Goal: Transaction & Acquisition: Purchase product/service

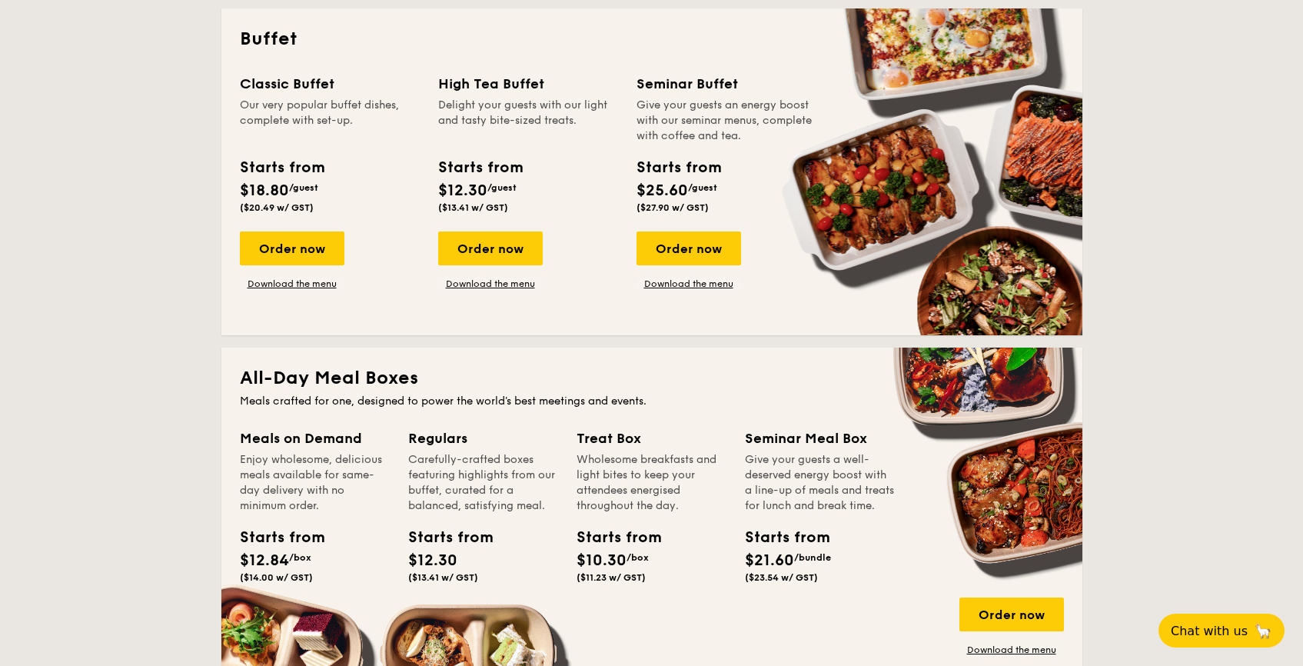
scroll to position [898, 0]
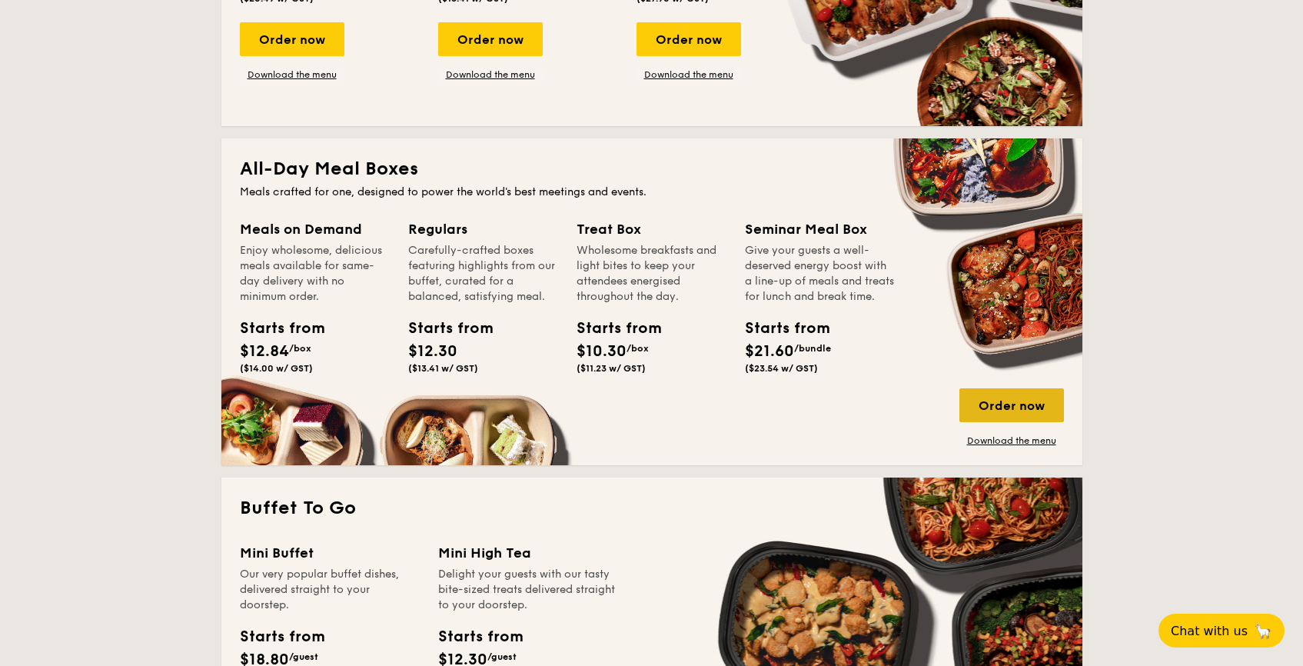
drag, startPoint x: 991, startPoint y: 406, endPoint x: 1005, endPoint y: 406, distance: 13.1
click at [1005, 405] on div "Order now" at bounding box center [1011, 405] width 105 height 34
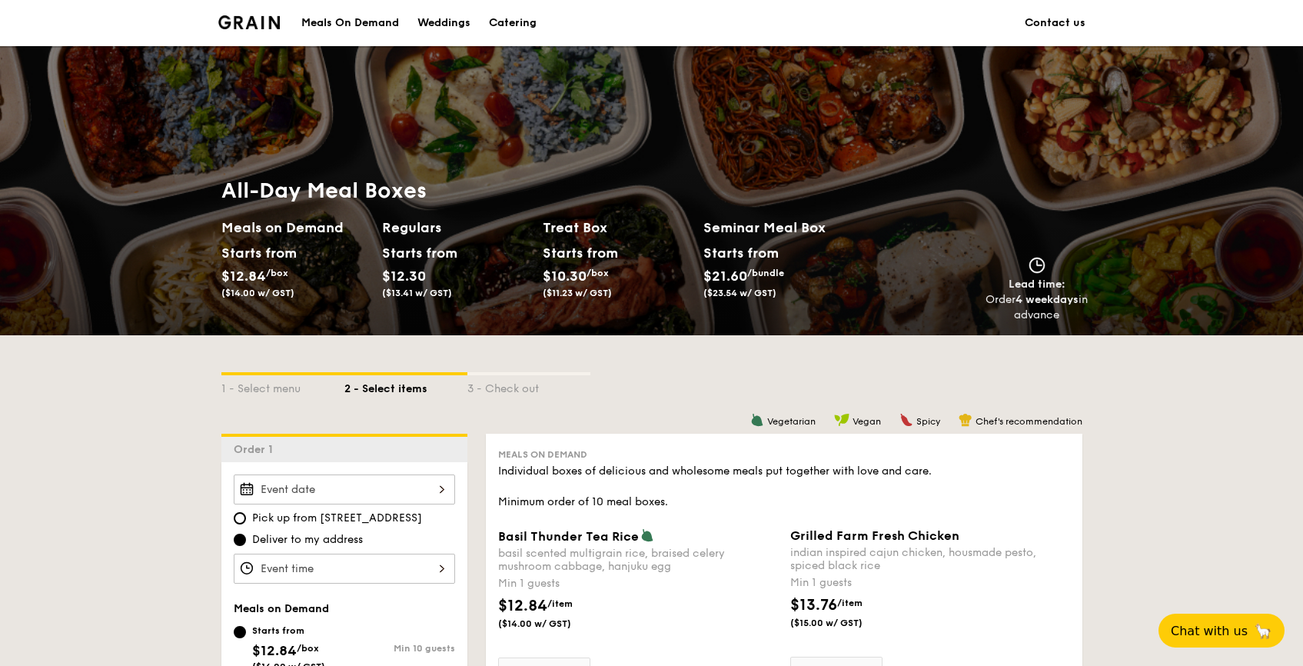
scroll to position [245, 0]
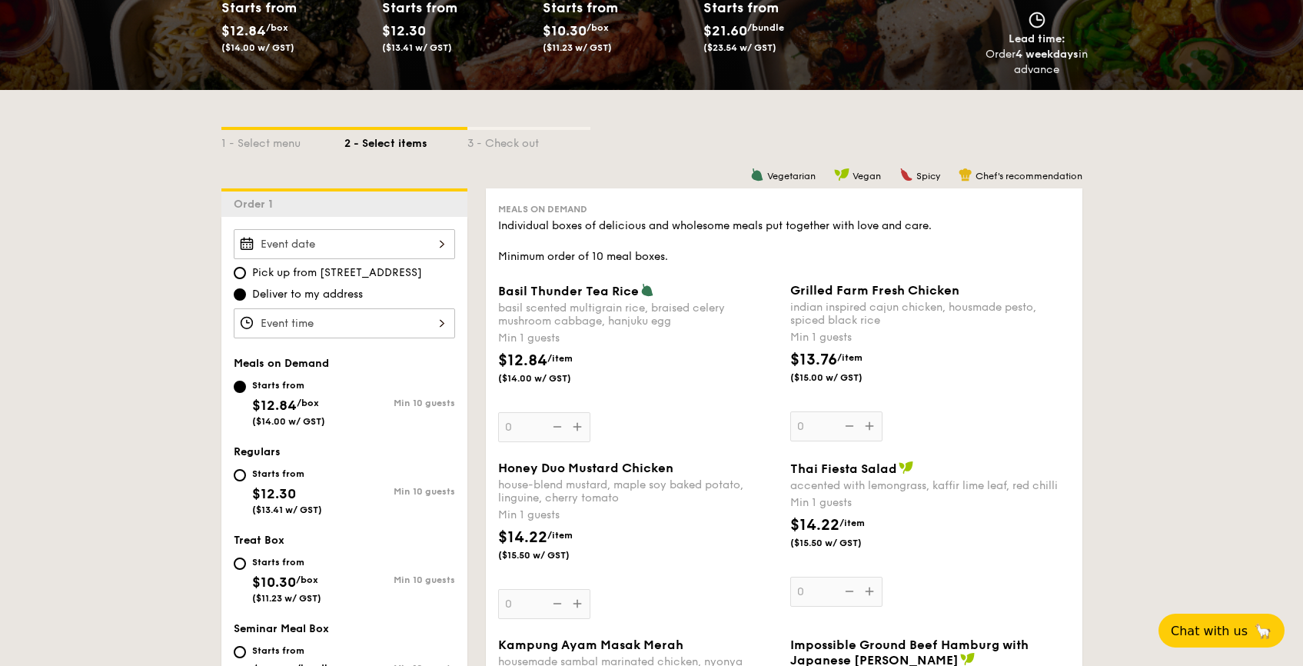
click at [414, 244] on input "Basil Thunder Tea [PERSON_NAME] scented multigrain rice, braised celery mushroo…" at bounding box center [344, 244] width 221 height 30
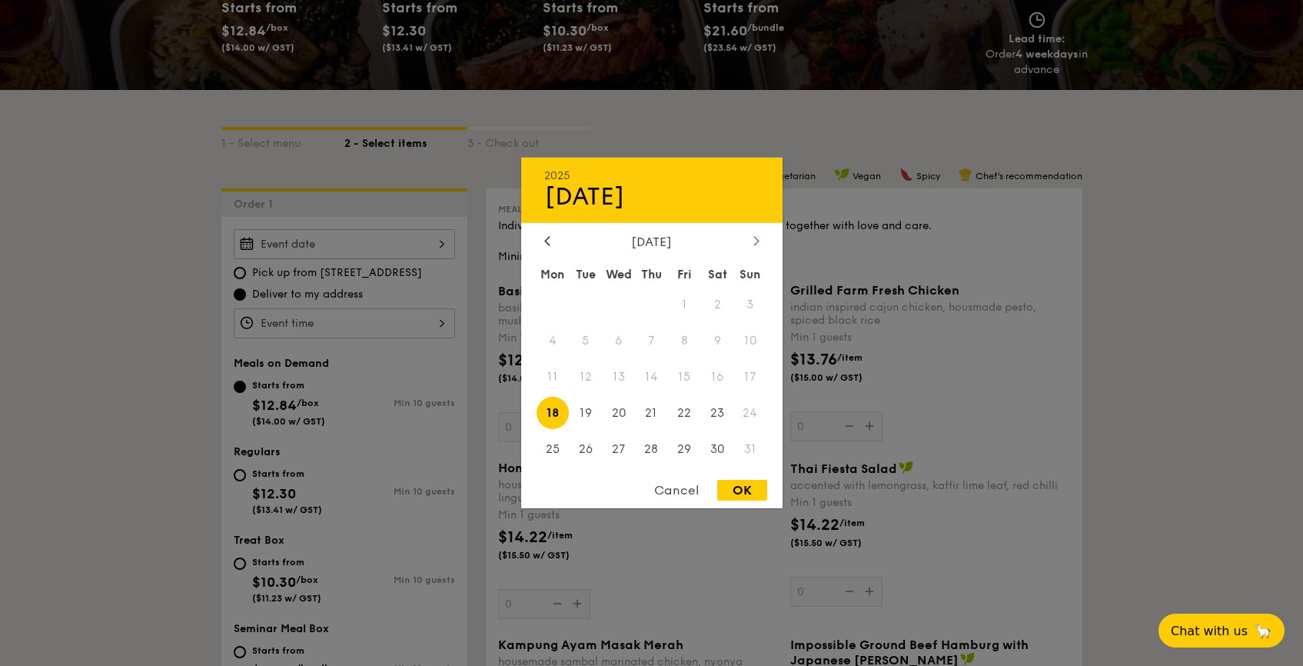
click at [750, 235] on div at bounding box center [756, 241] width 14 height 15
click at [549, 245] on div at bounding box center [547, 241] width 14 height 15
click at [613, 450] on span "27" at bounding box center [618, 448] width 33 height 33
click at [742, 497] on div "OK" at bounding box center [742, 490] width 50 height 21
type input "[DATE]"
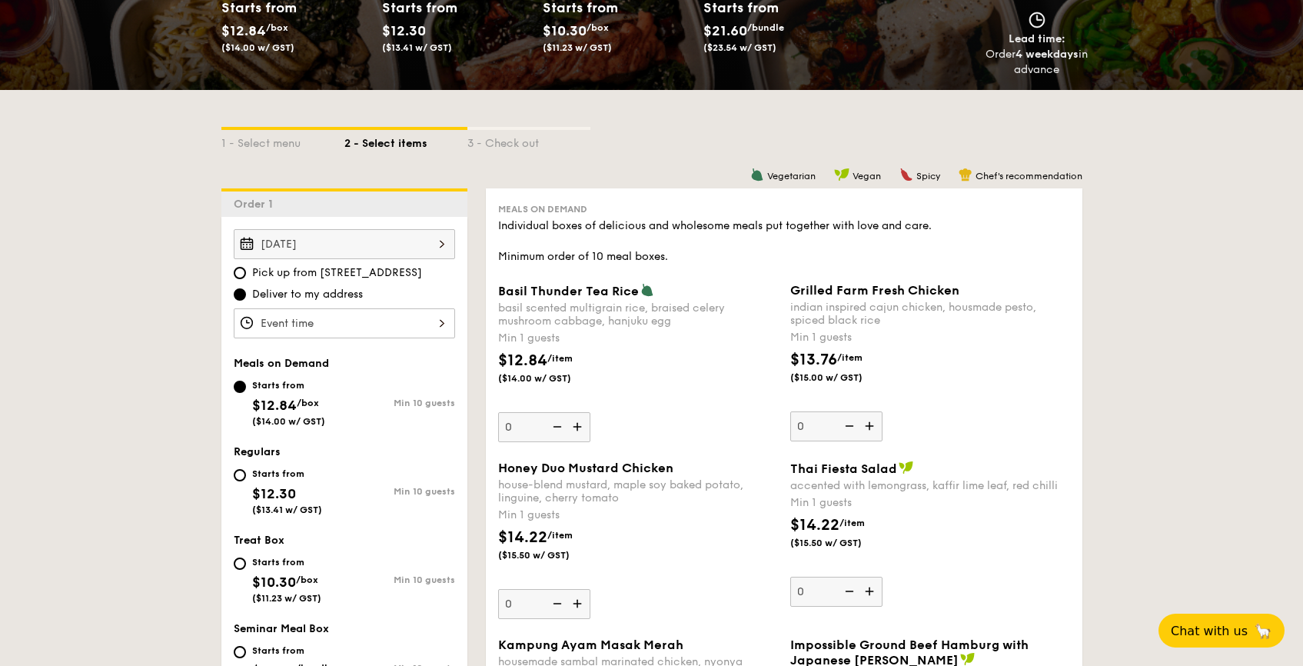
drag, startPoint x: 440, startPoint y: 344, endPoint x: 430, endPoint y: 316, distance: 30.4
click at [430, 316] on input "Basil Thunder Tea [PERSON_NAME] scented multigrain rice, braised celery mushroo…" at bounding box center [344, 323] width 221 height 30
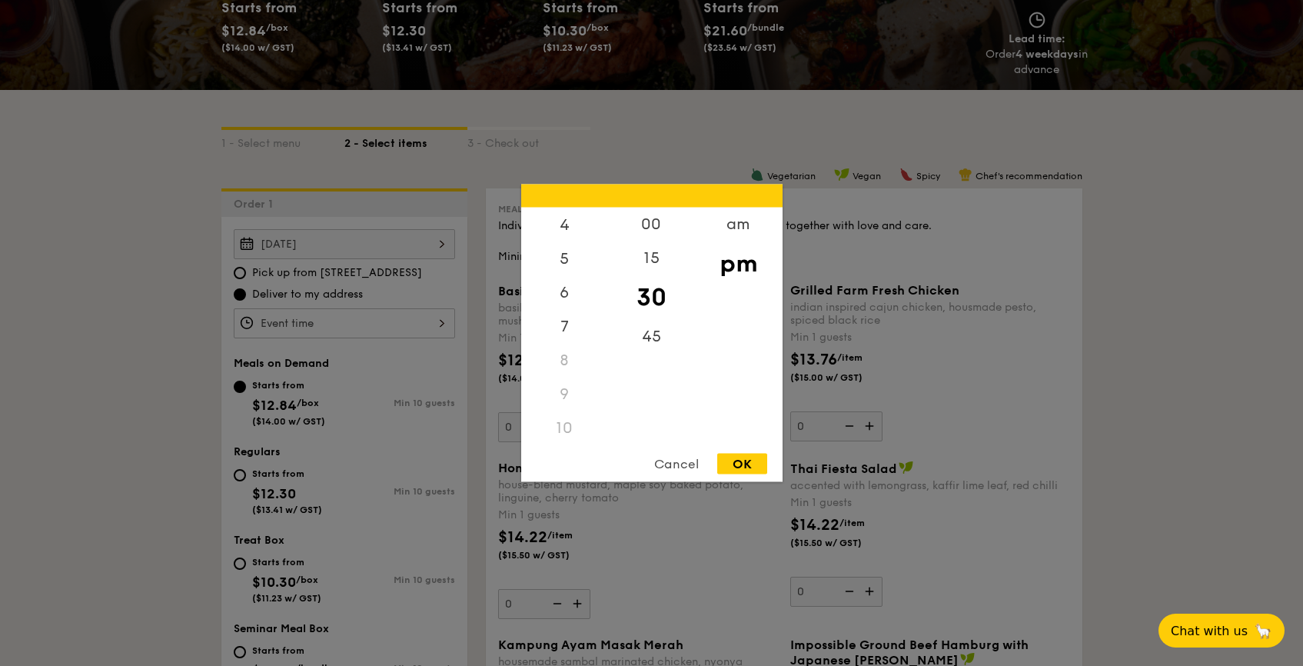
scroll to position [0, 0]
click at [716, 235] on div "am" at bounding box center [738, 230] width 87 height 45
click at [566, 435] on div "11" at bounding box center [564, 430] width 87 height 45
click at [658, 231] on div "00" at bounding box center [651, 230] width 87 height 45
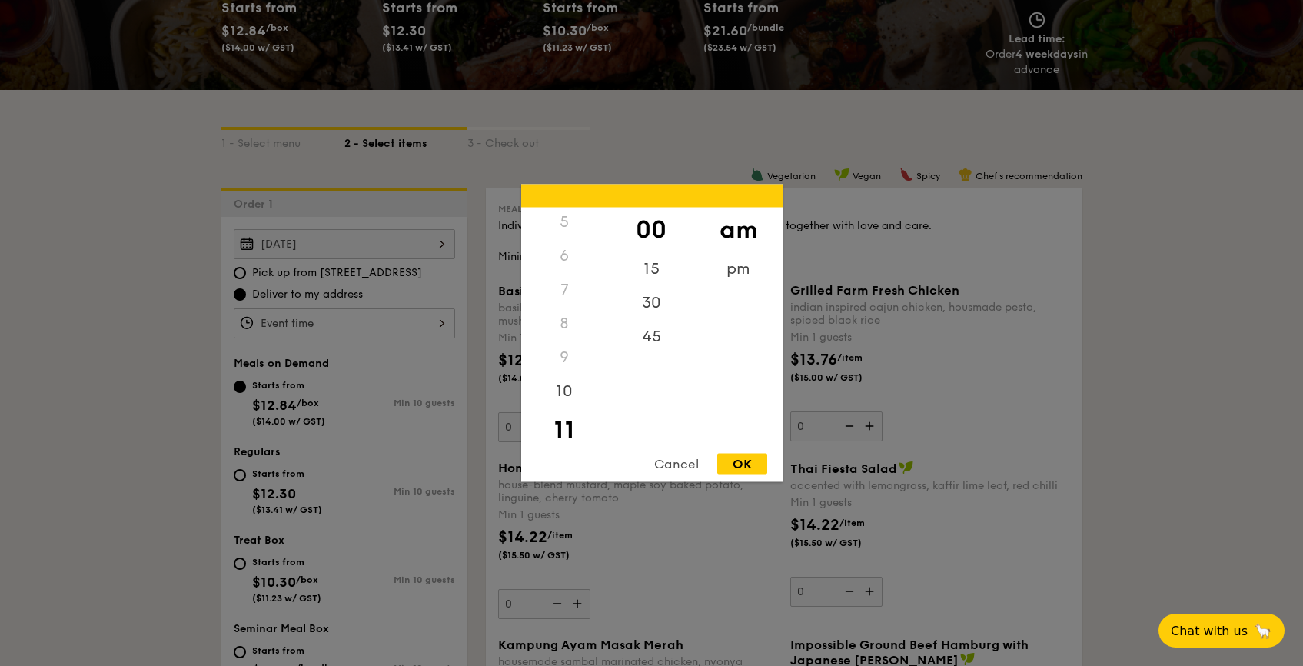
click at [739, 463] on div "OK" at bounding box center [742, 463] width 50 height 21
type input "11:00AM"
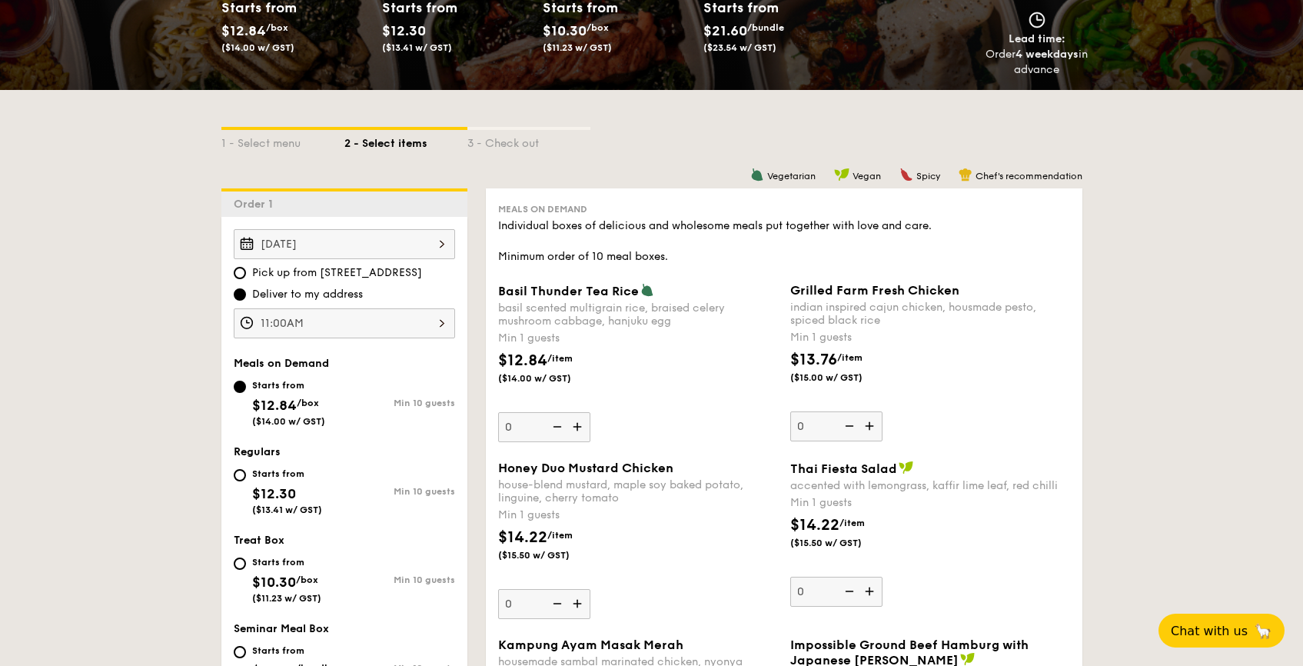
scroll to position [420, 0]
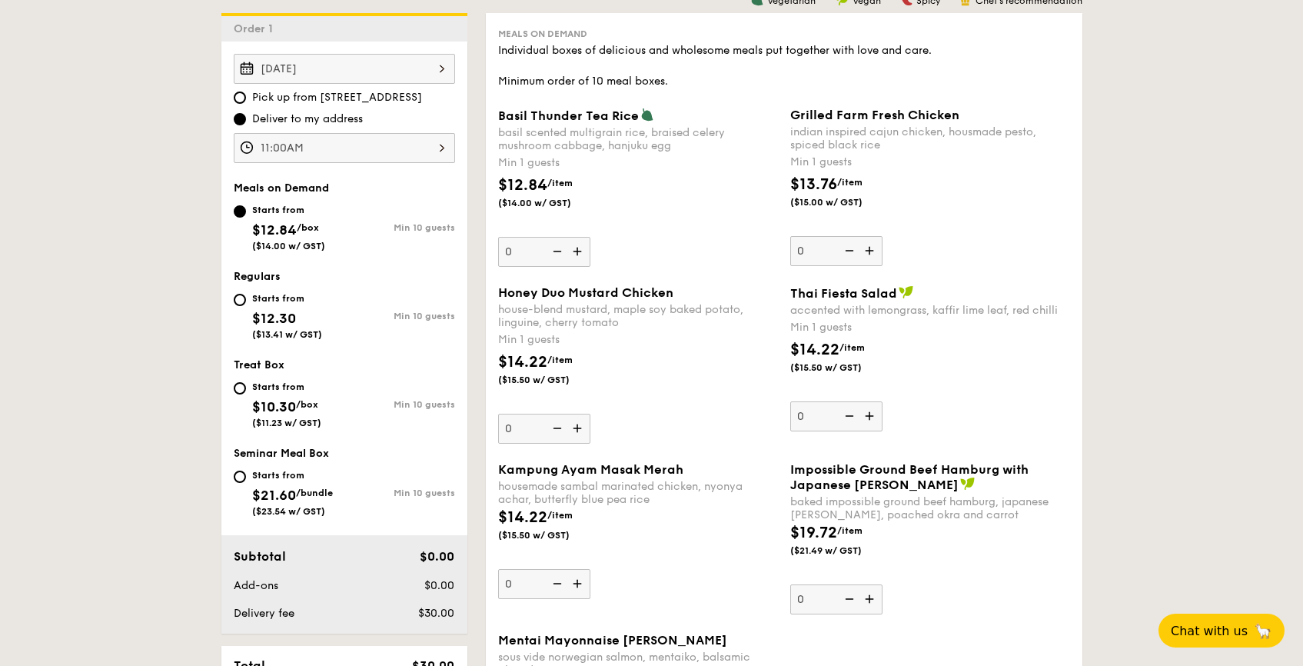
click at [283, 303] on div "Starts from" at bounding box center [287, 298] width 70 height 12
click at [246, 303] on input "Starts from $12.30 ($13.41 w/ GST) Min 10 guests" at bounding box center [240, 300] width 12 height 12
radio input "true"
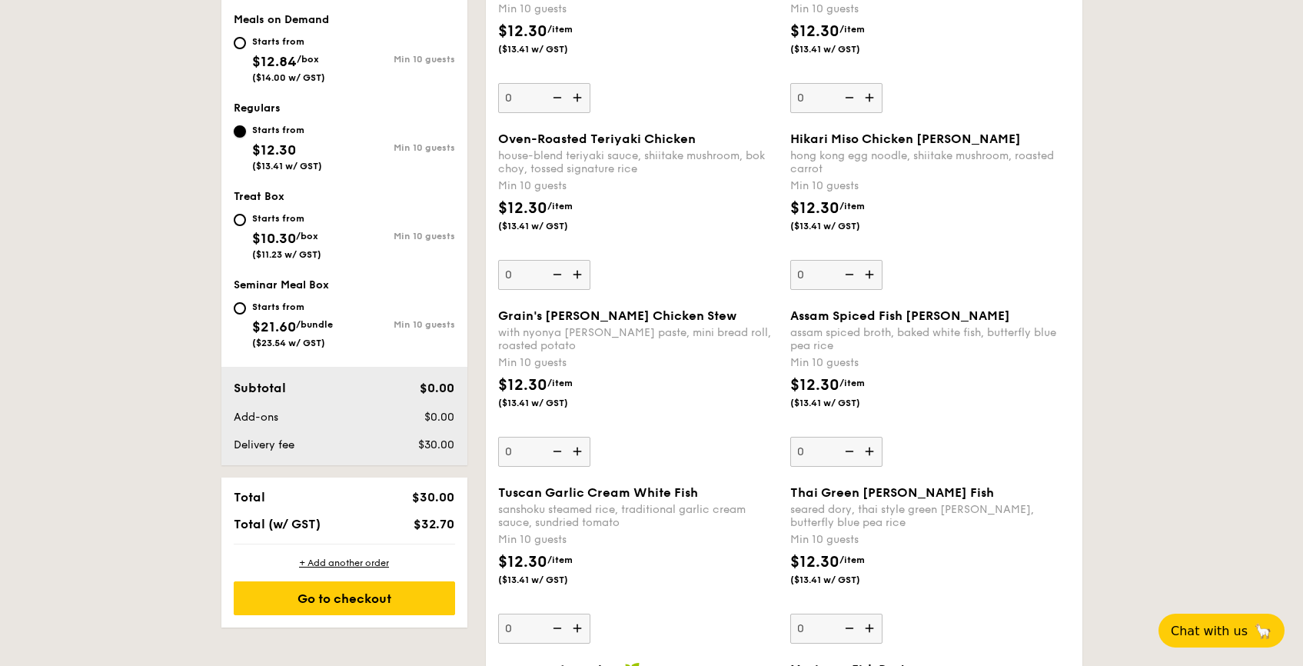
scroll to position [674, 0]
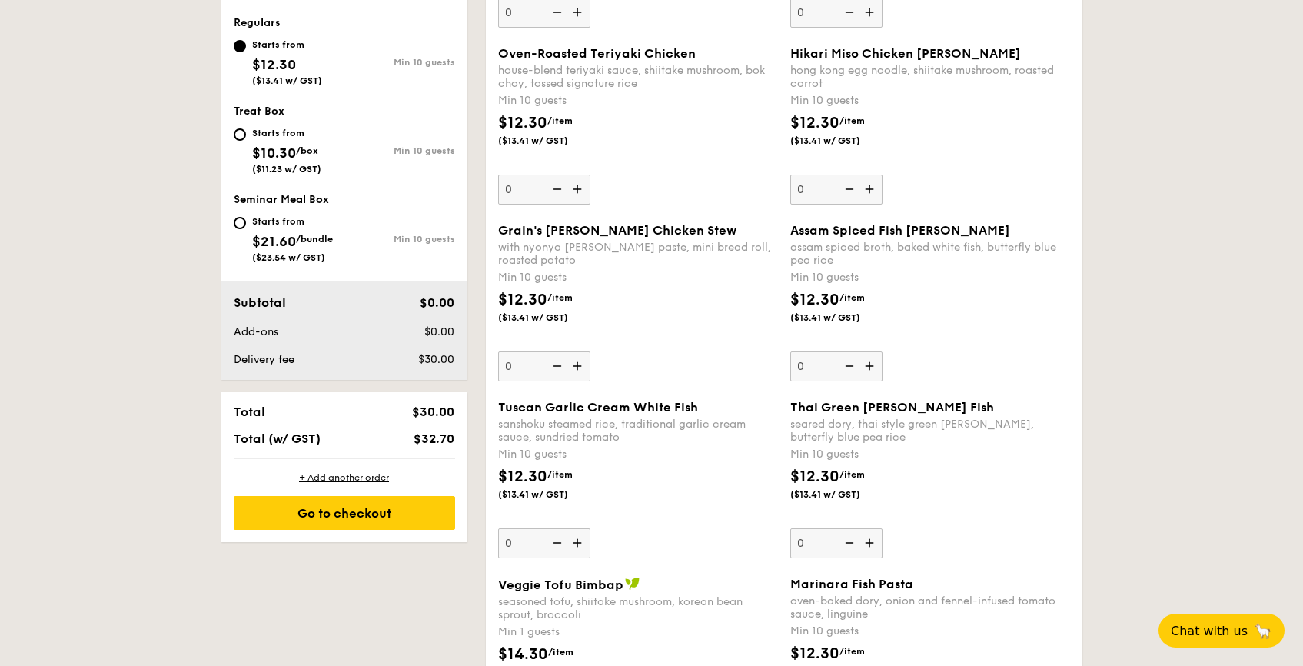
click at [825, 528] on input "0" at bounding box center [836, 543] width 92 height 30
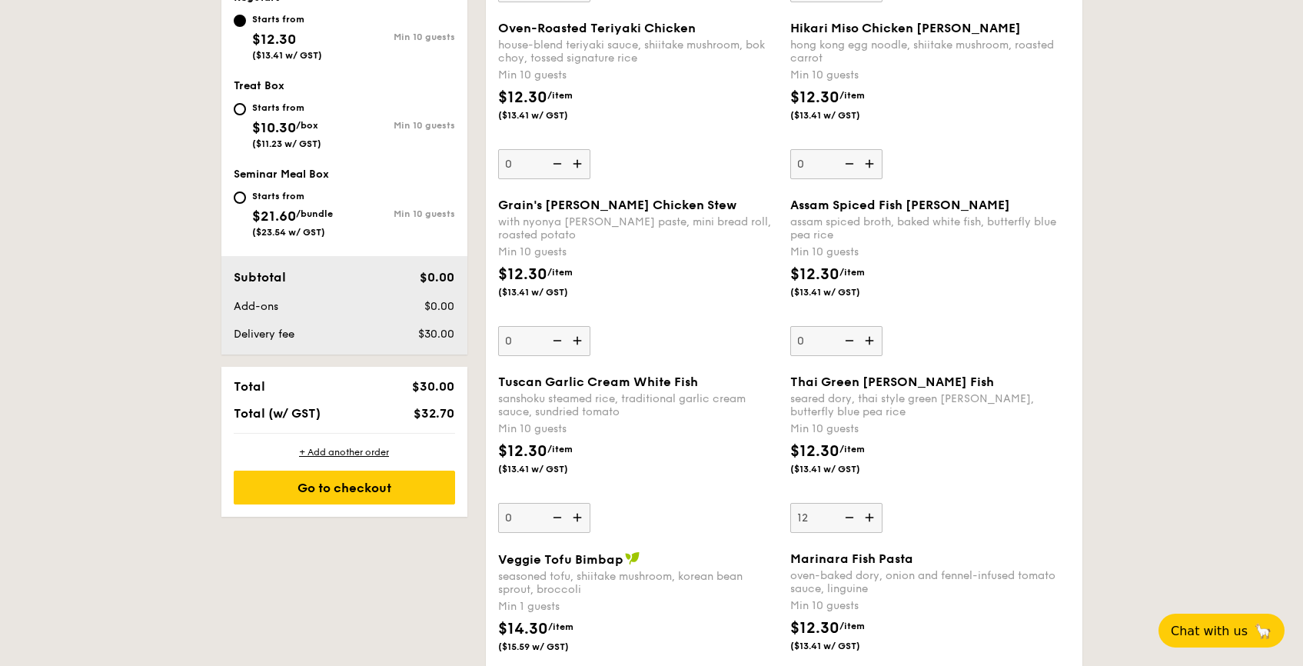
type input "12"
click at [946, 492] on div "$12.30 /item ($13.41 w/ GST)" at bounding box center [930, 467] width 292 height 54
click at [882, 503] on input "12" at bounding box center [836, 518] width 92 height 30
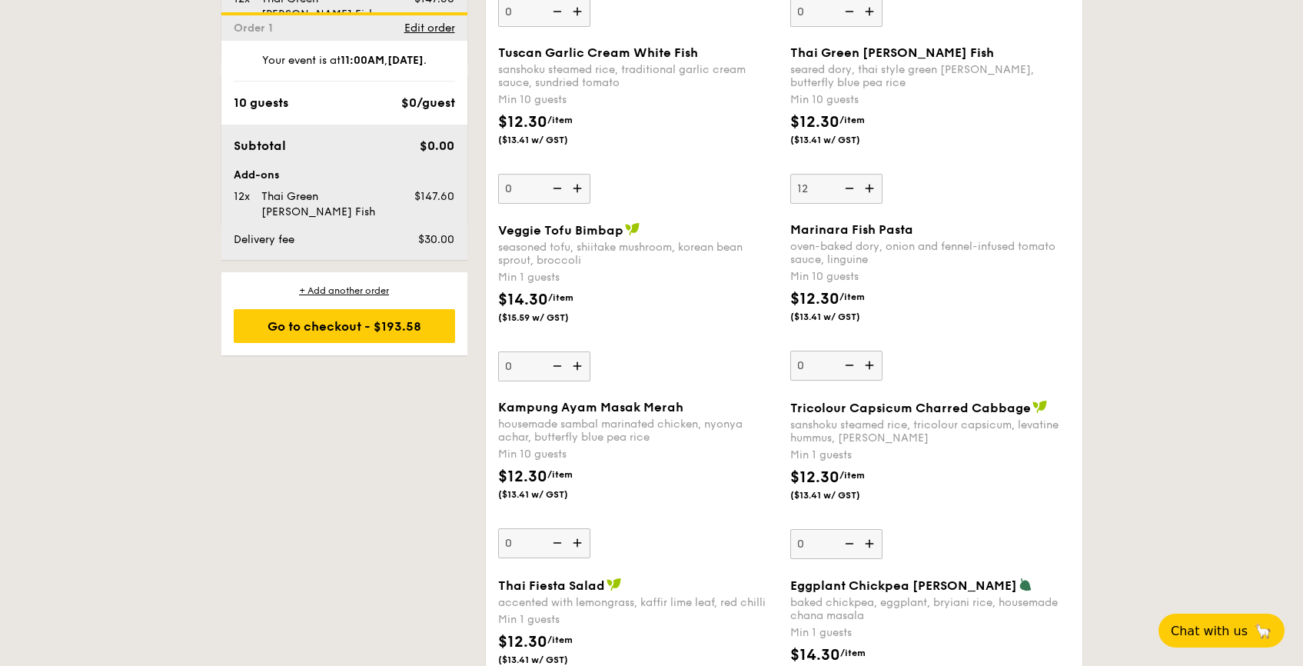
scroll to position [1347, 0]
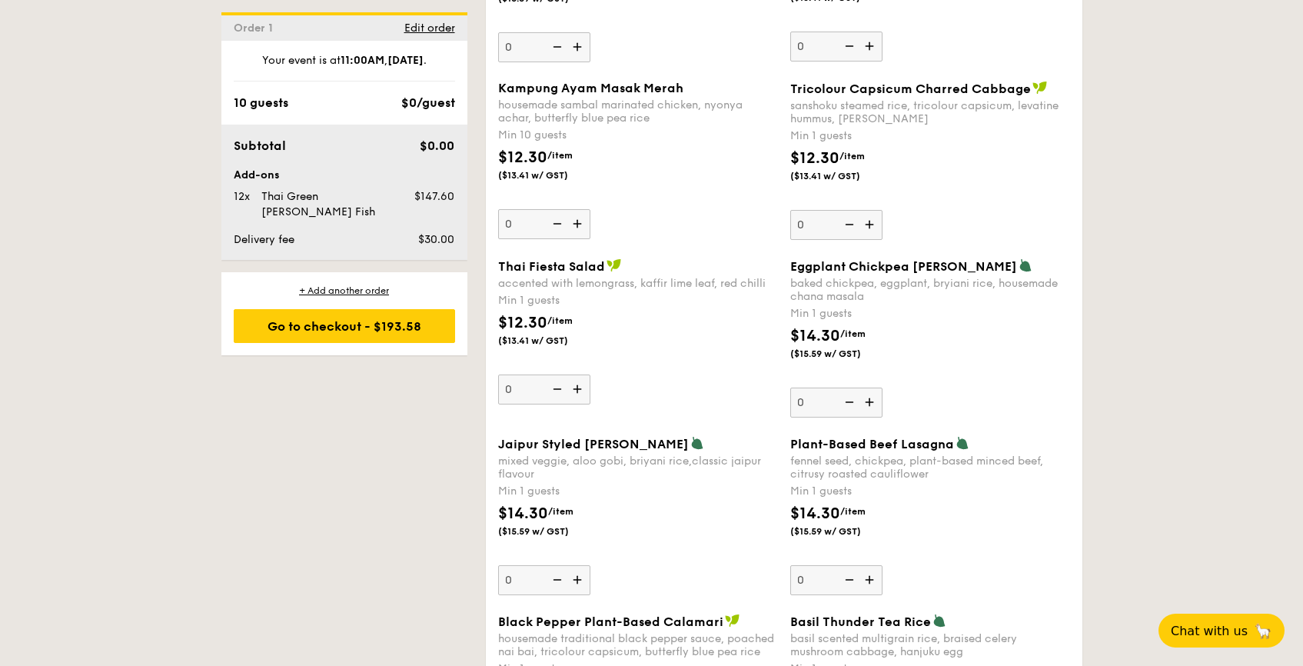
click at [865, 570] on img at bounding box center [870, 579] width 23 height 29
click at [865, 570] on input "0" at bounding box center [836, 580] width 92 height 30
type input "1"
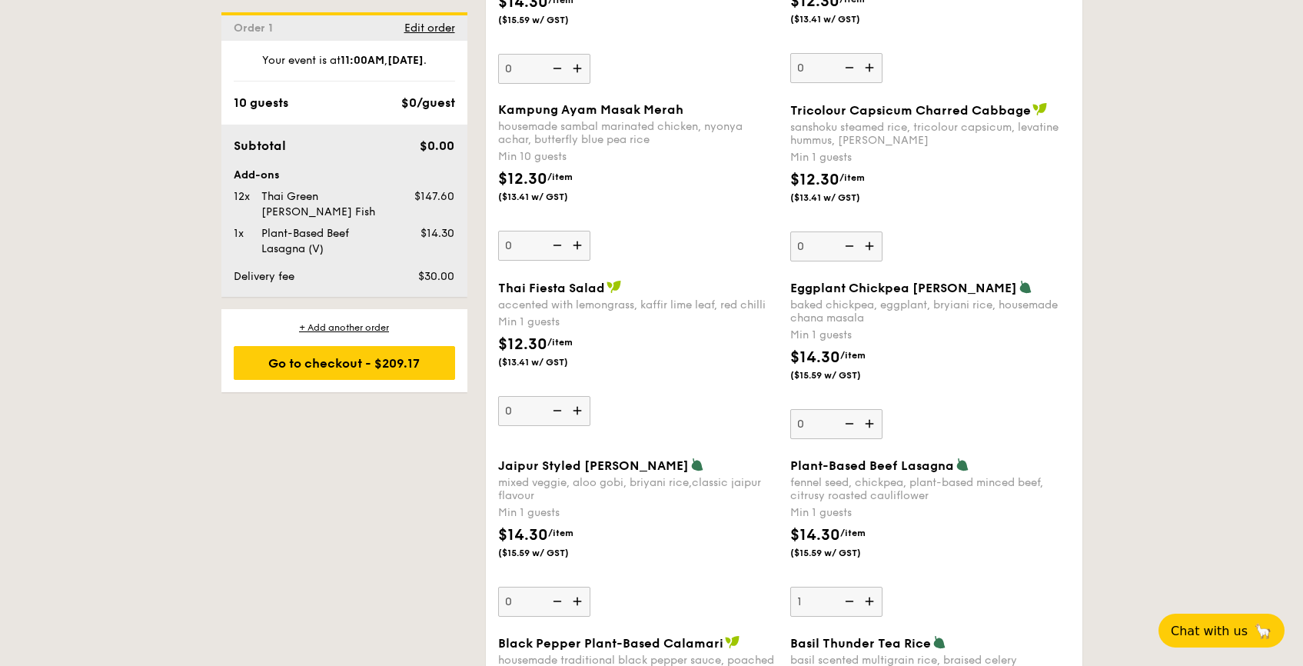
scroll to position [1297, 0]
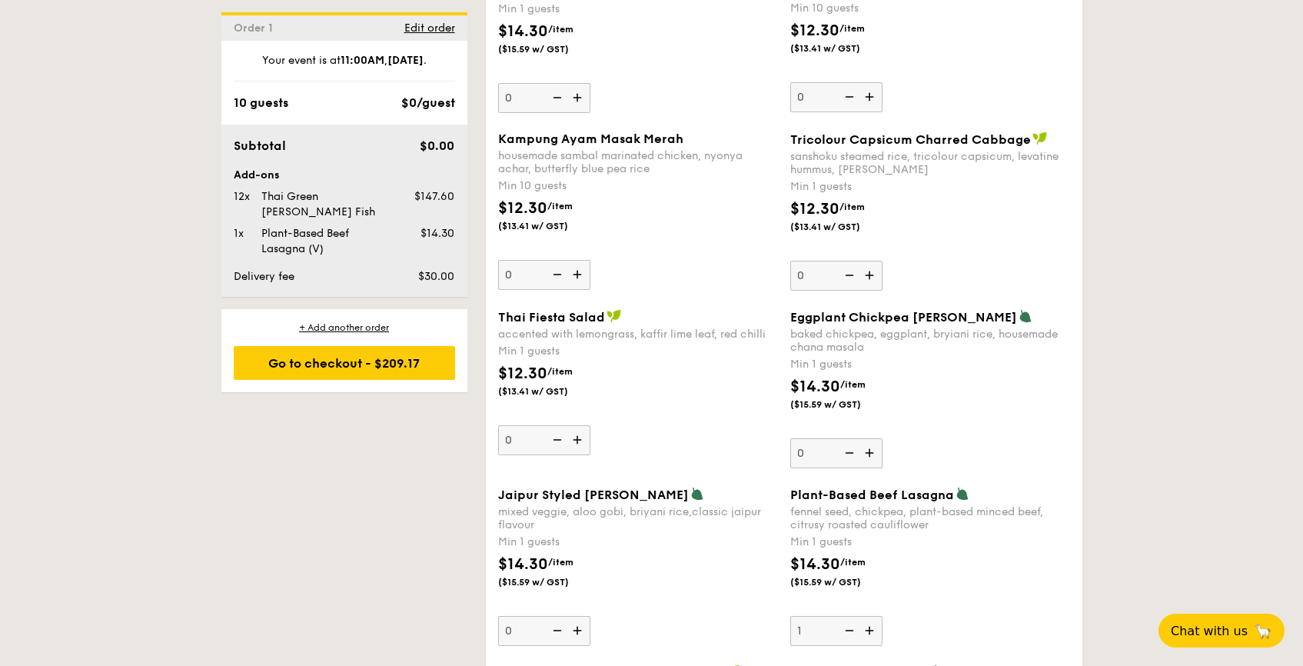
click at [525, 268] on input "0" at bounding box center [544, 275] width 92 height 30
type input "12"
click at [690, 283] on div "Kampung Ayam Masak Merah housemade sambal marinated chicken, nyonya achar, butt…" at bounding box center [638, 210] width 280 height 158
click at [590, 283] on input "12" at bounding box center [544, 275] width 92 height 30
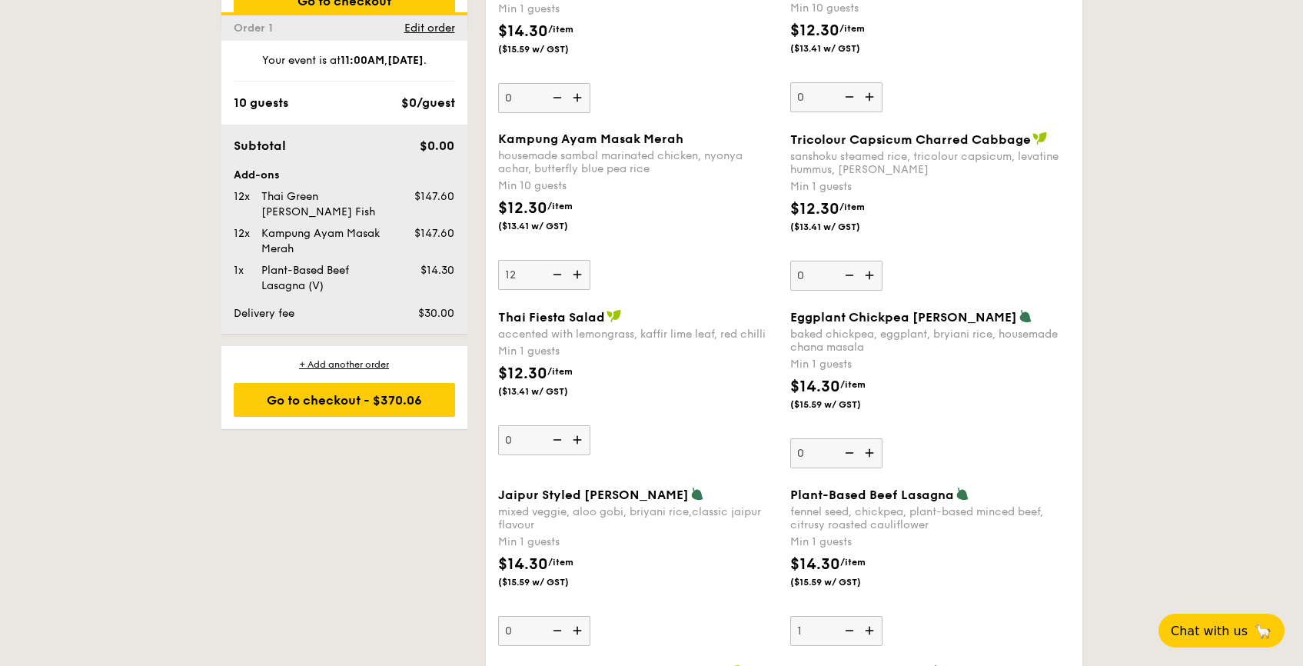
scroll to position [1413, 0]
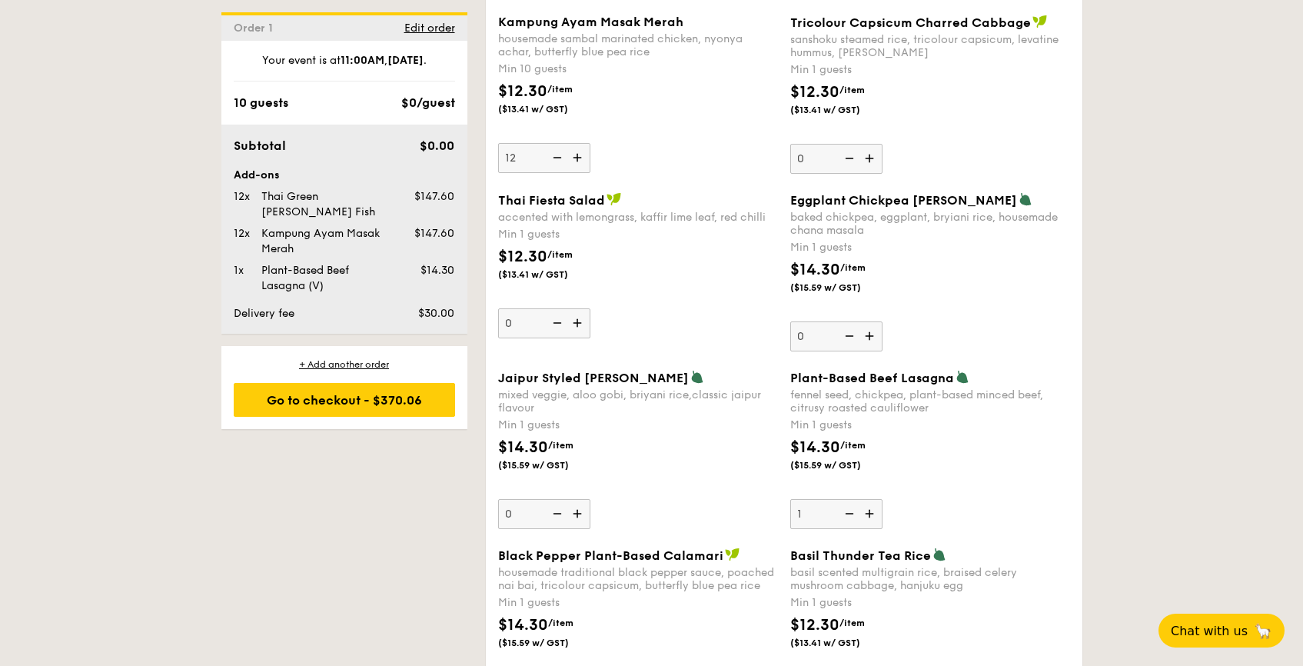
click at [706, 263] on div "$12.30 /item ($13.41 w/ GST)" at bounding box center [638, 272] width 292 height 54
click at [590, 308] on input "0" at bounding box center [544, 323] width 92 height 30
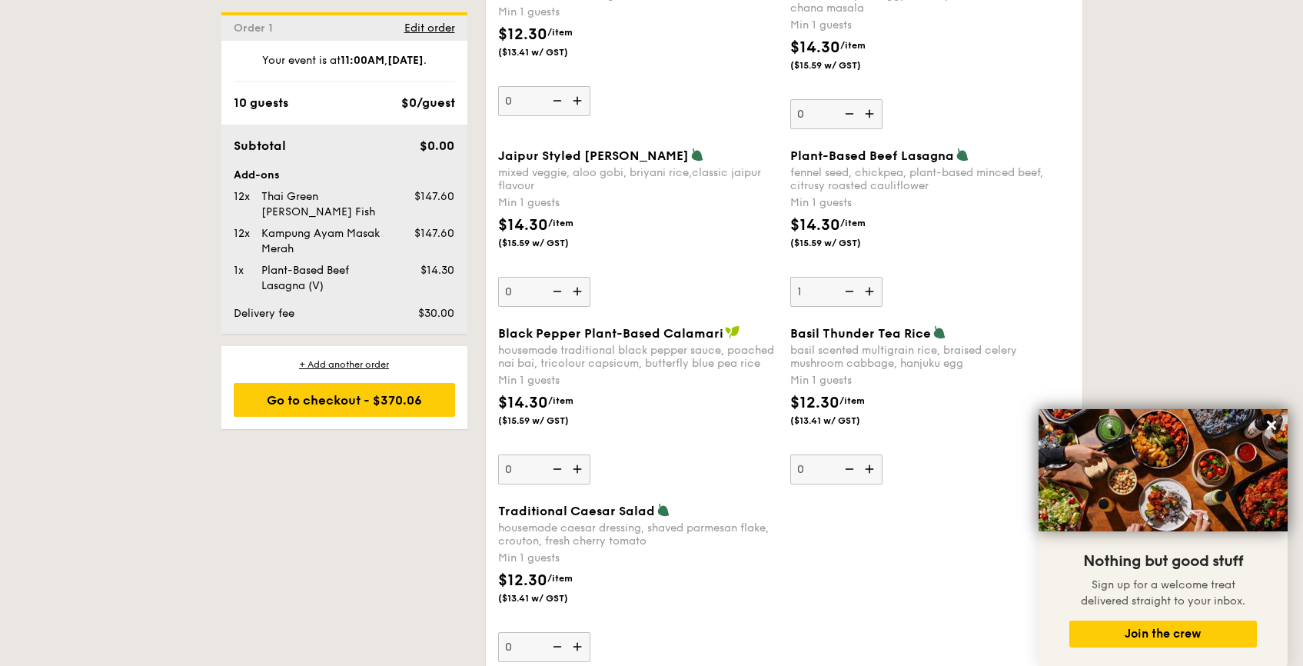
scroll to position [1505, 0]
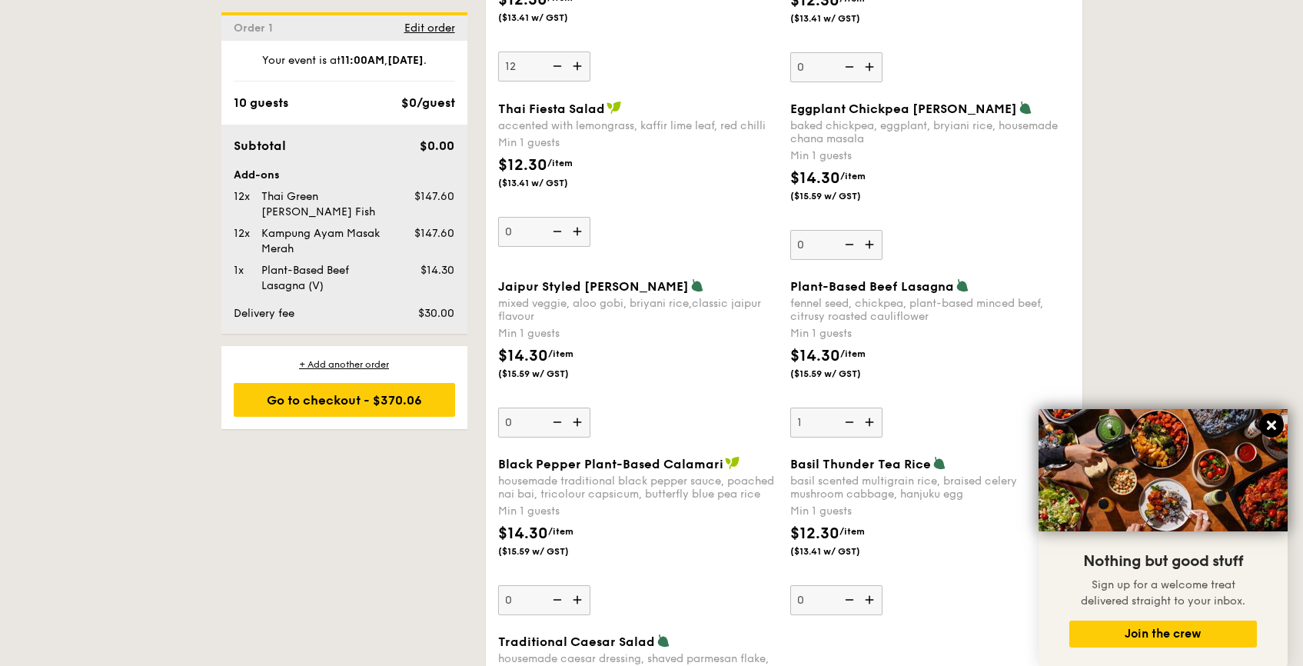
click at [1271, 423] on icon at bounding box center [1271, 424] width 9 height 9
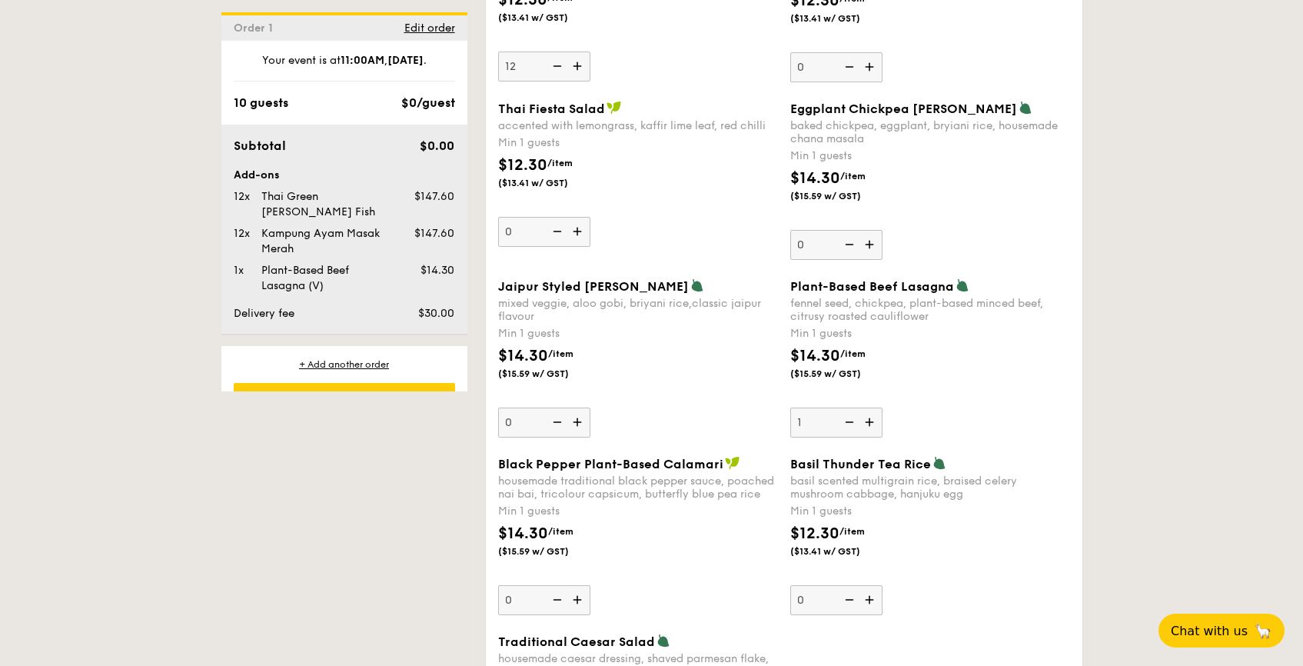
scroll to position [4069, 0]
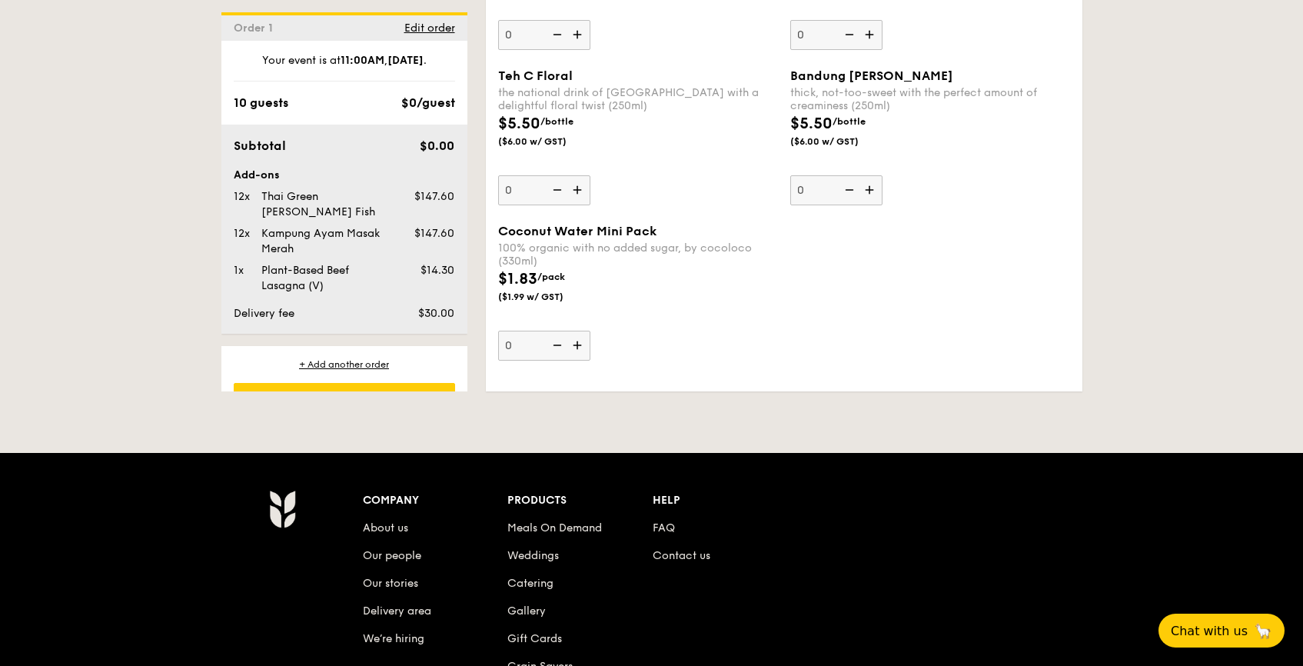
click at [512, 343] on input "0" at bounding box center [544, 345] width 92 height 30
type input "25"
click at [727, 327] on div "Coconut Water Mini Pack 100% organic with no added sugar, by cocoloco (330ml) $…" at bounding box center [638, 292] width 280 height 137
click at [590, 330] on input "25" at bounding box center [544, 345] width 92 height 30
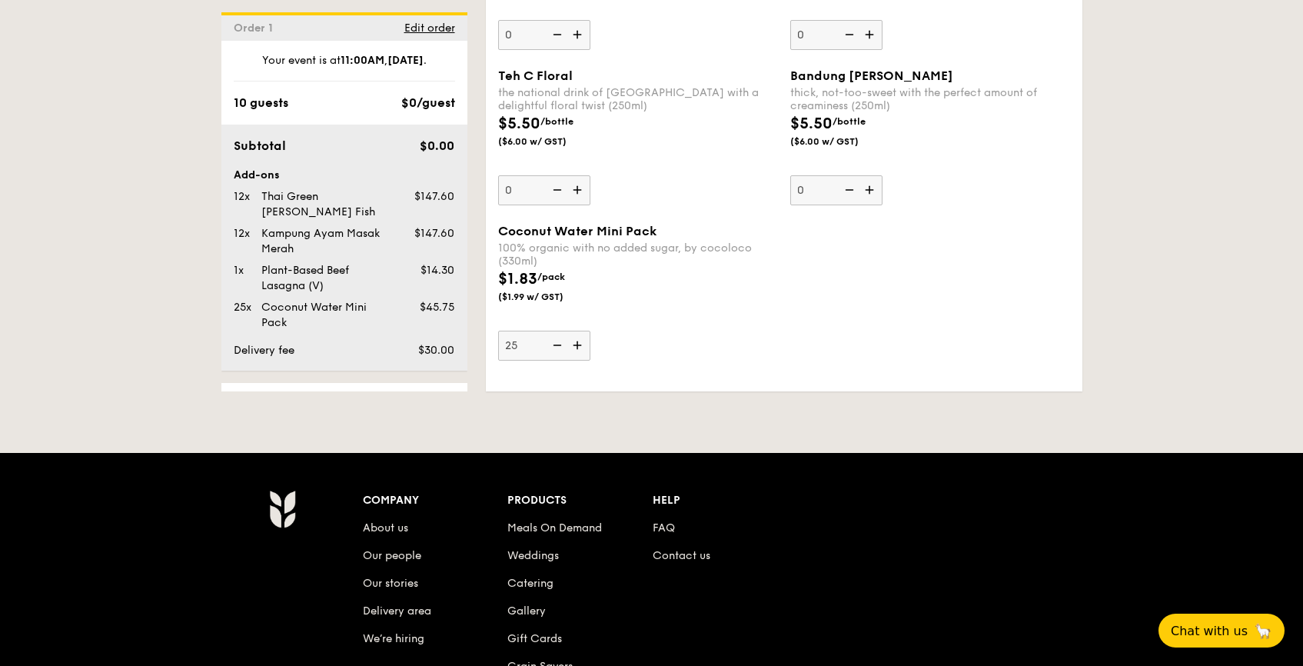
click at [726, 327] on div "Coconut Water Mini Pack 100% organic with no added sugar, by cocoloco (330ml) $…" at bounding box center [638, 292] width 280 height 137
click at [590, 330] on input "25" at bounding box center [544, 345] width 92 height 30
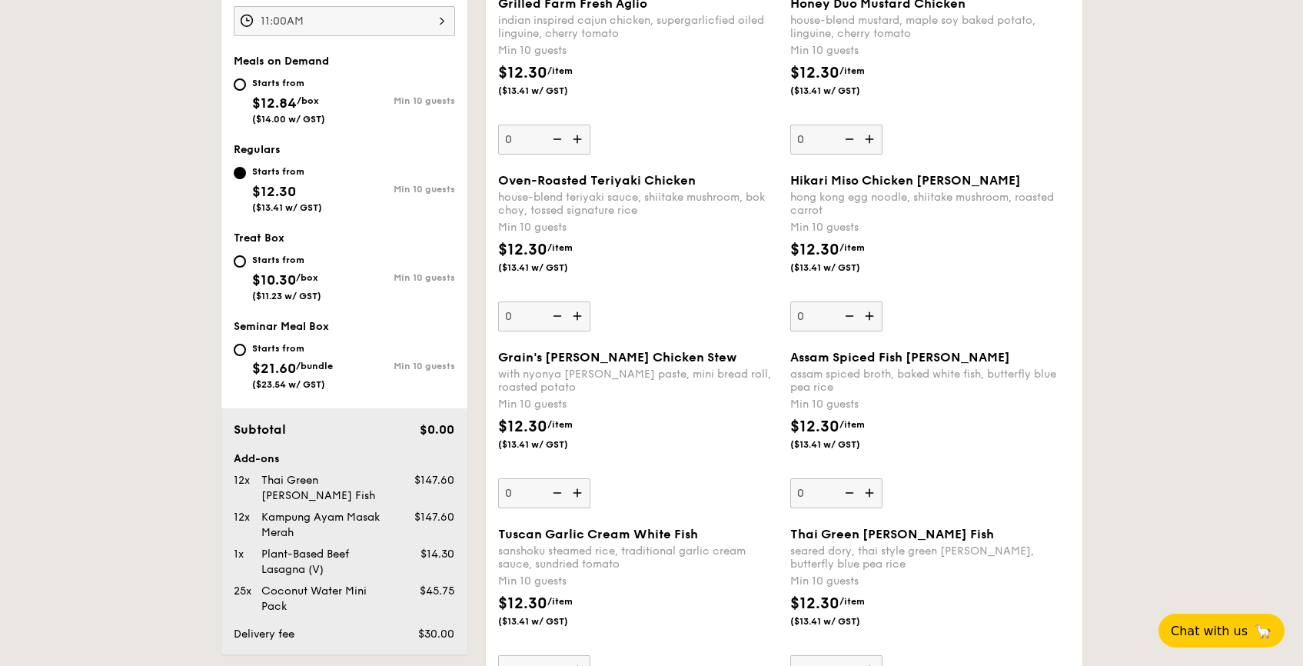
scroll to position [1022, 0]
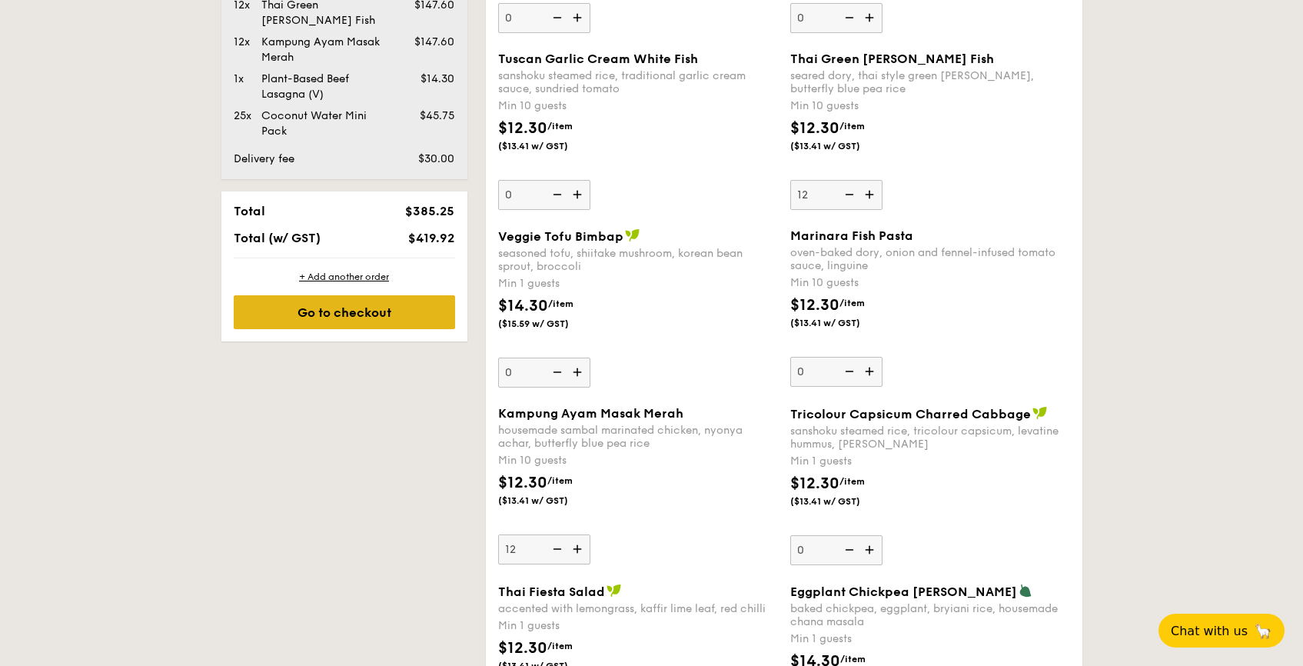
click at [362, 295] on div "Go to checkout" at bounding box center [344, 312] width 221 height 34
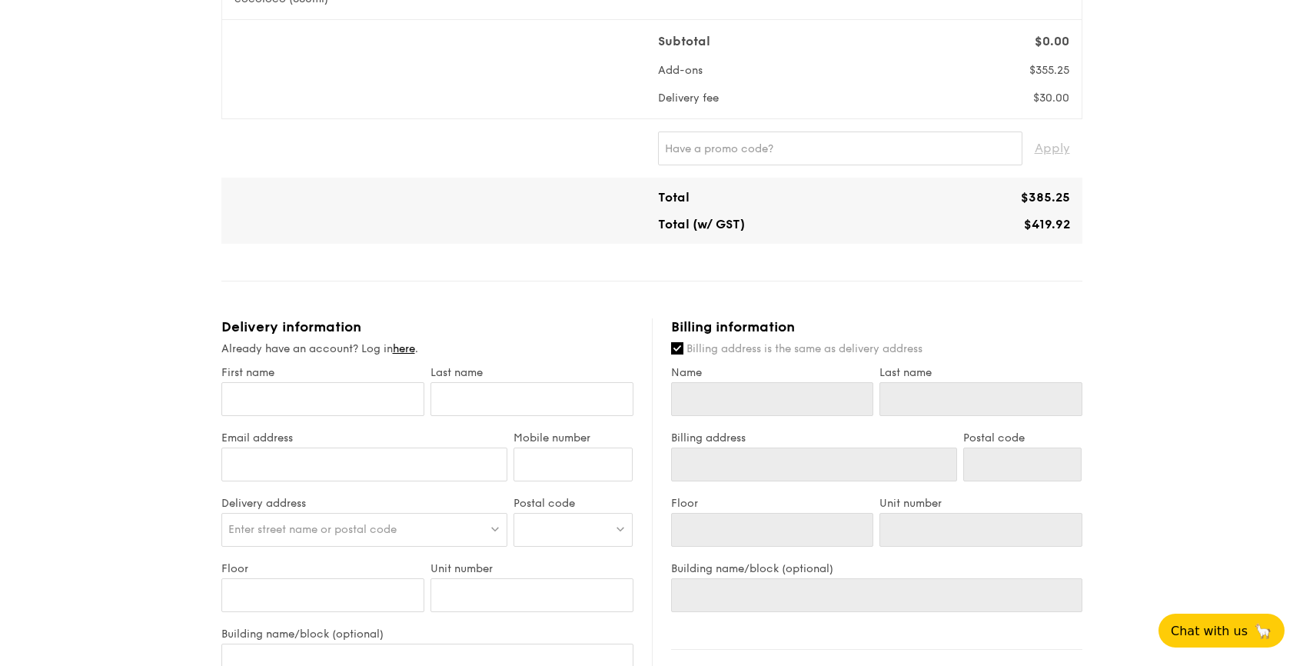
scroll to position [640, 0]
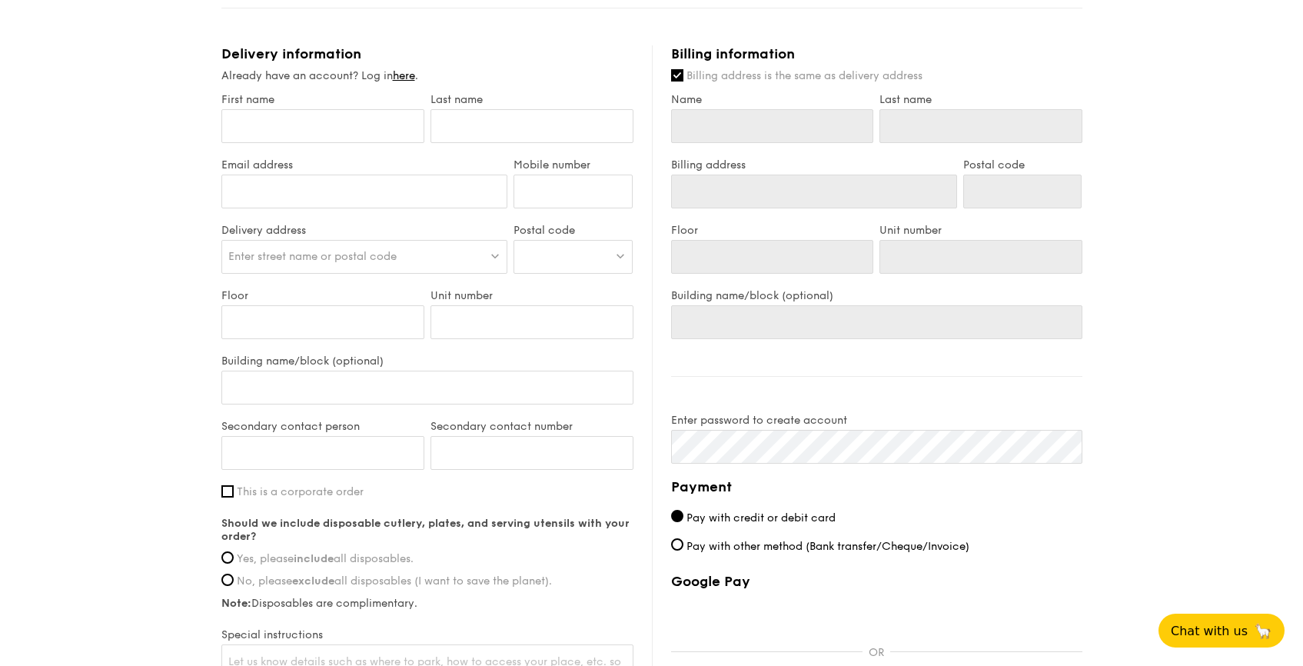
click at [303, 98] on label "First name" at bounding box center [322, 99] width 203 height 13
click at [303, 109] on input "First name" at bounding box center [322, 126] width 203 height 34
click at [300, 108] on div "First name" at bounding box center [322, 125] width 209 height 65
type input "W"
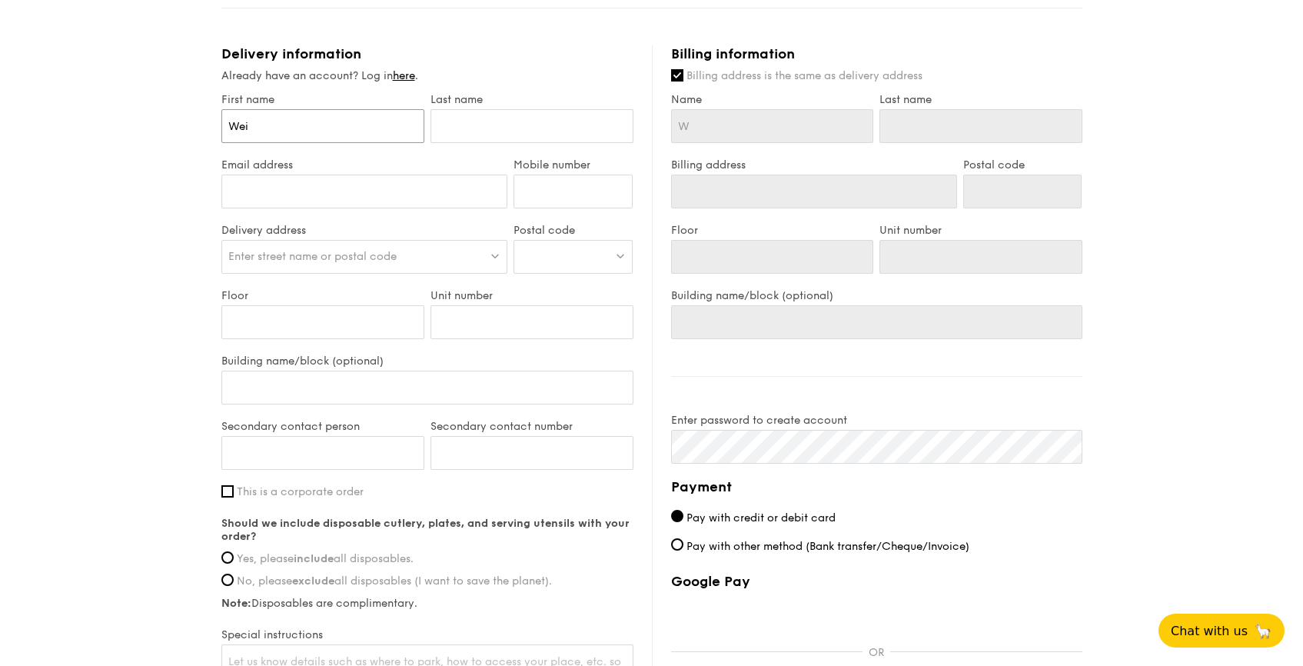
type input "Wei"
type input "[PERSON_NAME]"
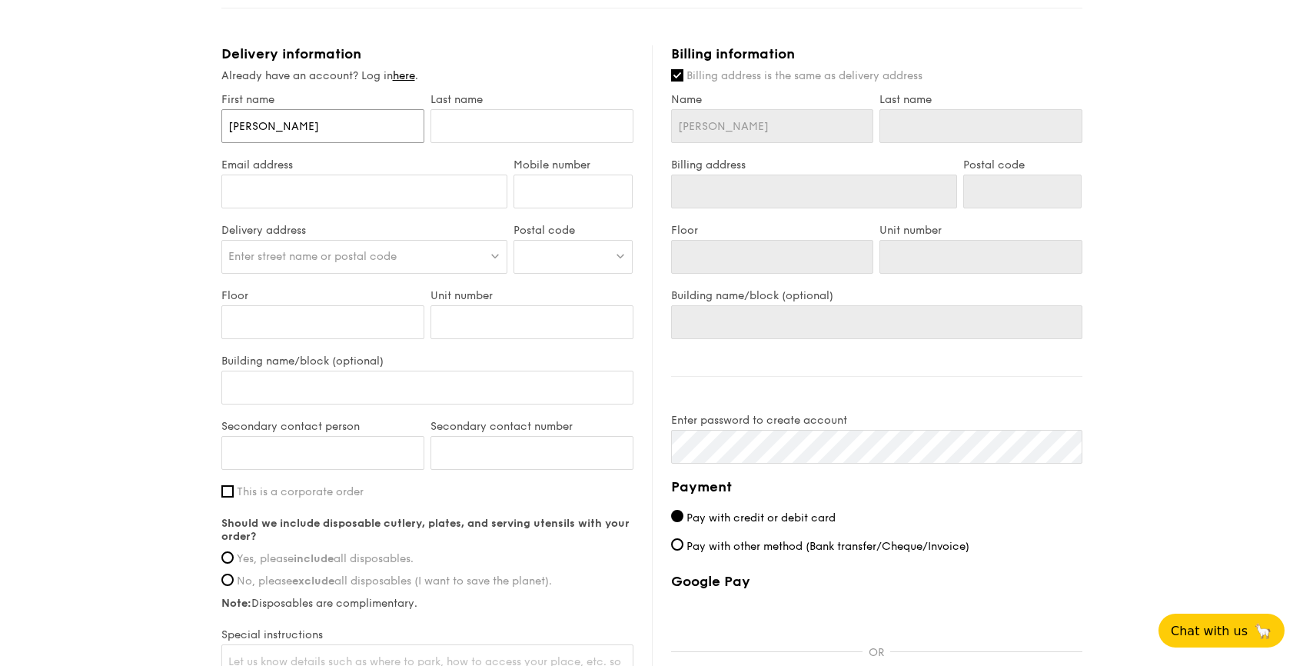
type input "[PERSON_NAME]"
drag, startPoint x: 588, startPoint y: 121, endPoint x: 563, endPoint y: 125, distance: 25.0
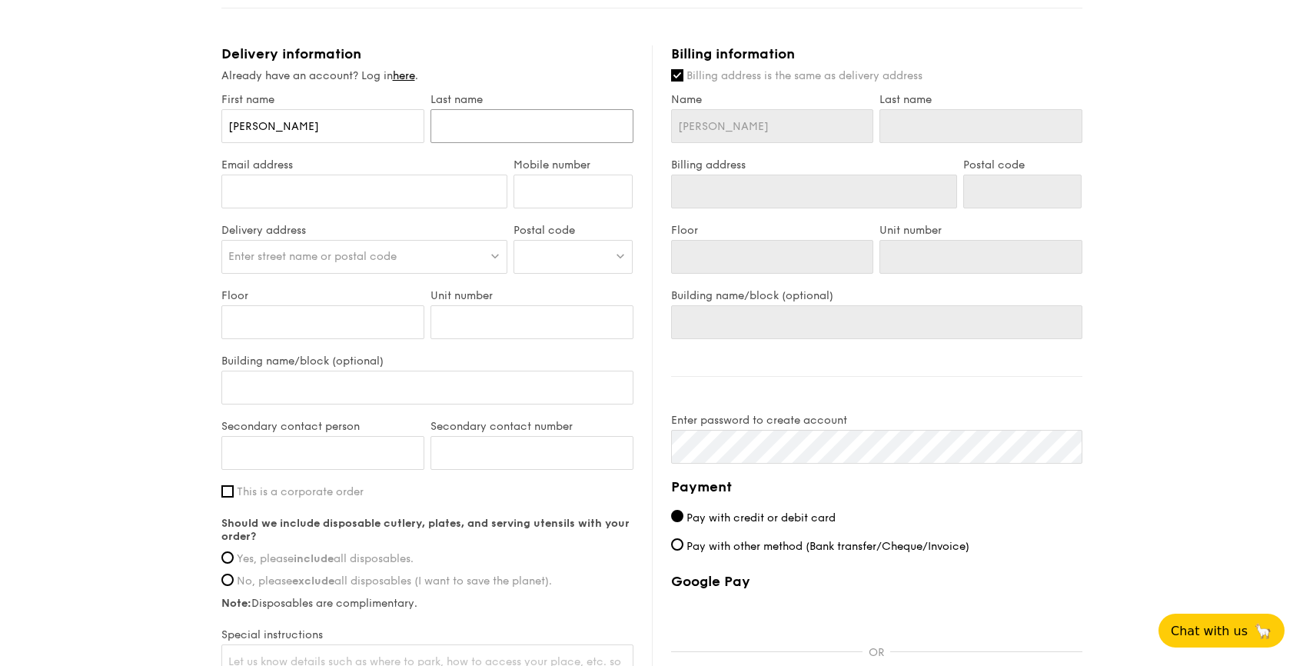
click at [563, 125] on input "text" at bounding box center [531, 126] width 203 height 34
type input "O"
type input "On"
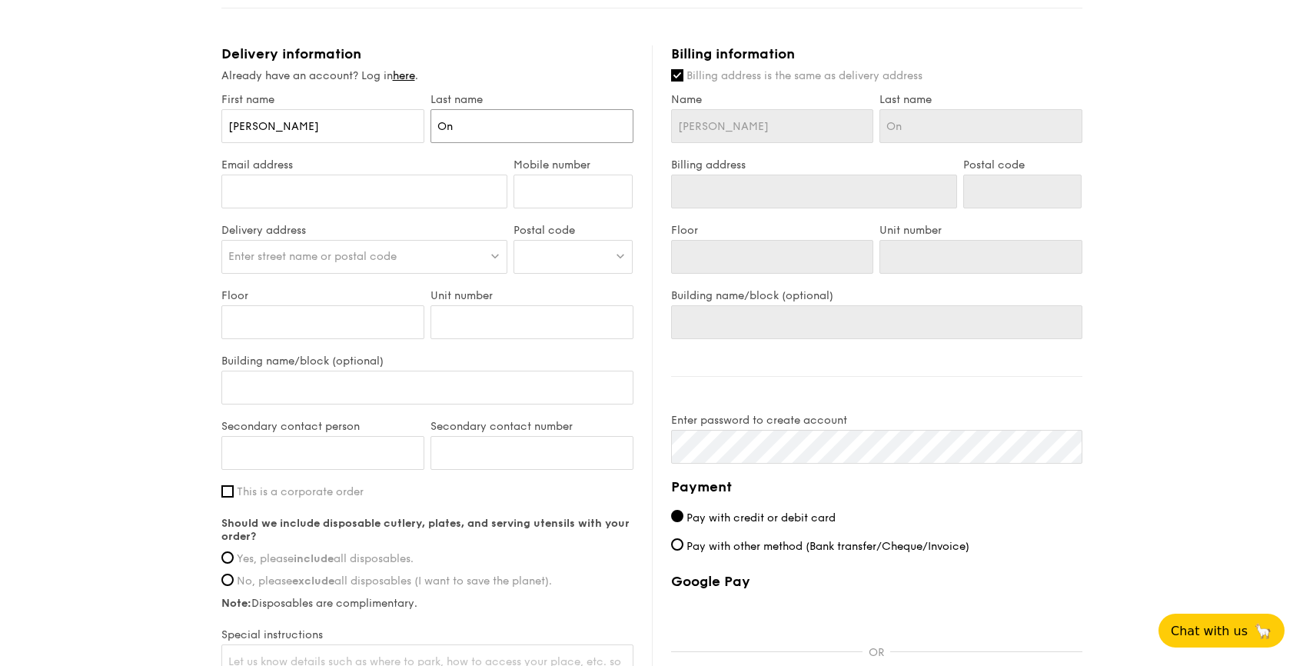
type input "Ong"
click at [334, 188] on input "Email address" at bounding box center [364, 191] width 287 height 34
type input "[EMAIL_ADDRESS][DOMAIN_NAME]"
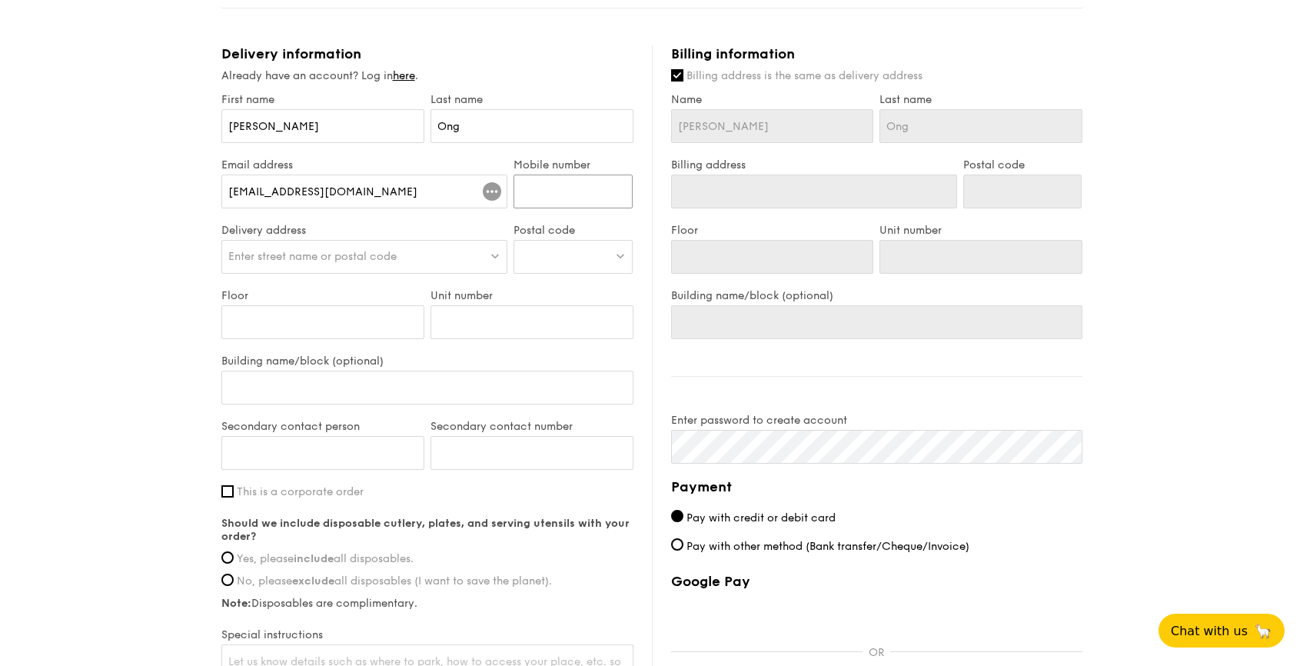
drag, startPoint x: 570, startPoint y: 209, endPoint x: 571, endPoint y: 194, distance: 14.7
click at [571, 194] on input "Mobile number" at bounding box center [572, 191] width 119 height 34
type input "96521361"
click at [430, 257] on div "Enter street name or postal code" at bounding box center [364, 257] width 287 height 34
type input "grab hq"
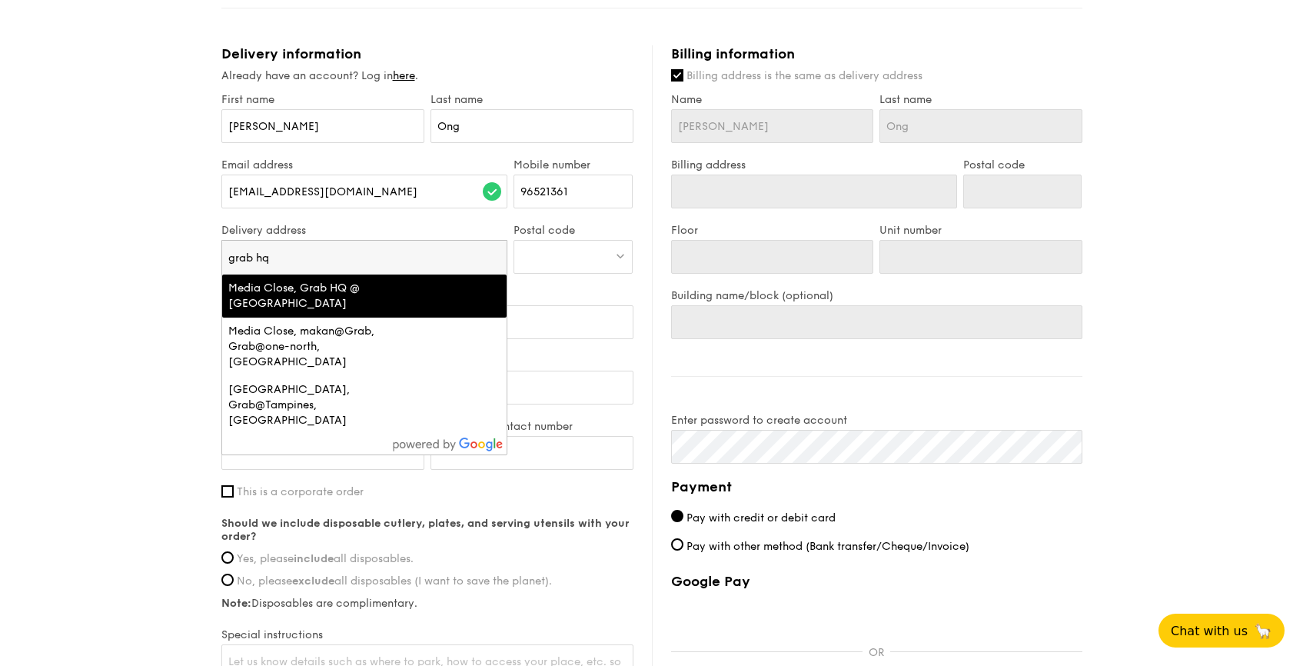
click at [372, 296] on div "Media Close, Grab HQ @ [GEOGRAPHIC_DATA]" at bounding box center [330, 296] width 204 height 31
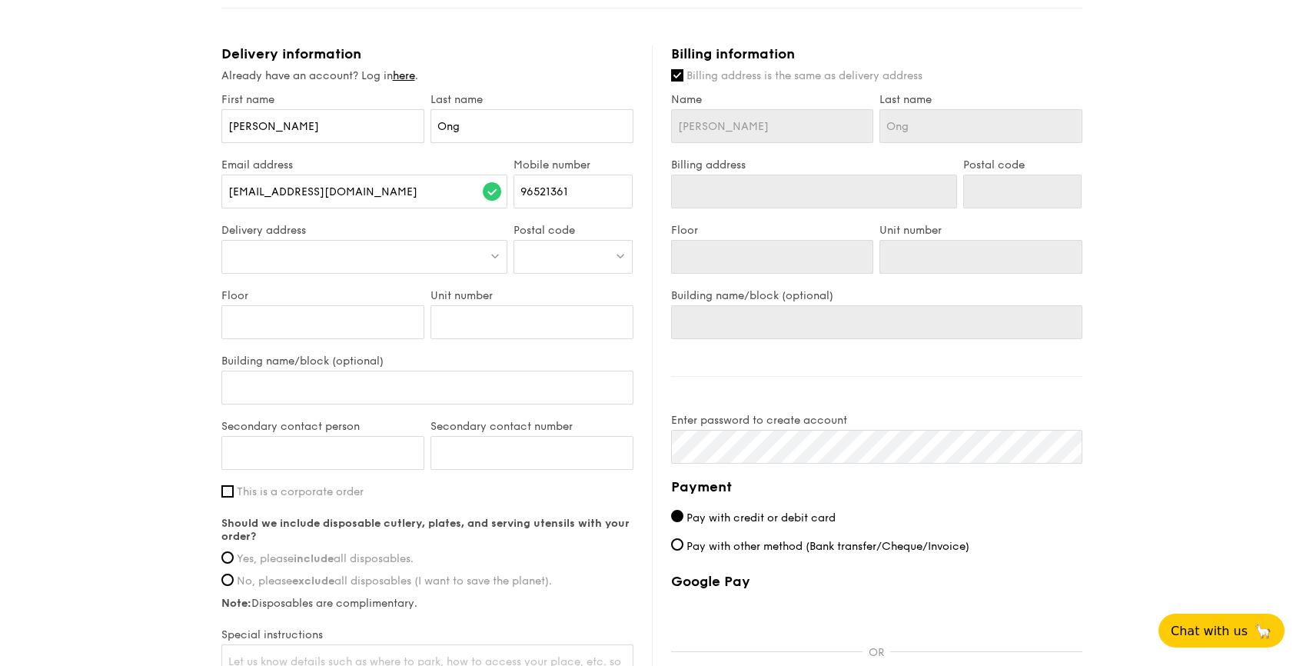
type input "3 Media Close"
type input "138498"
click at [347, 314] on input "Floor" at bounding box center [322, 322] width 203 height 34
click at [472, 315] on input "Unit number" at bounding box center [531, 322] width 203 height 34
click at [347, 386] on input "Building name/block (optional)" at bounding box center [427, 387] width 412 height 34
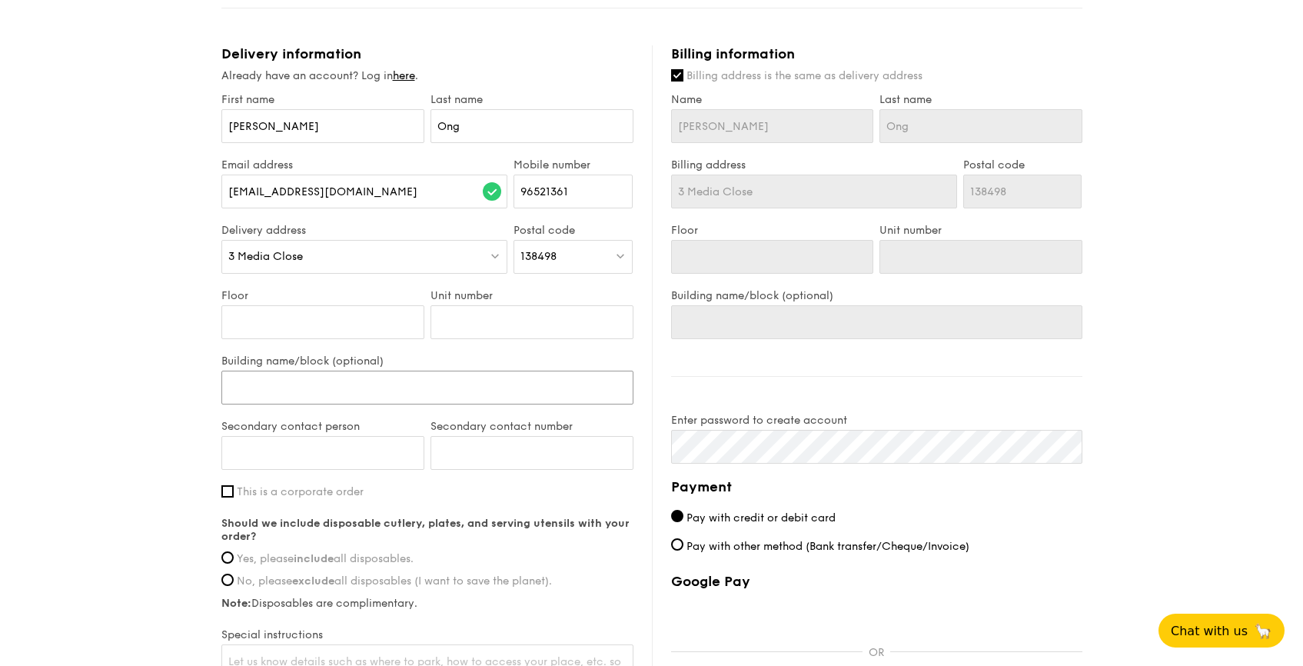
type input "G"
type input "Gra"
type input "Grab"
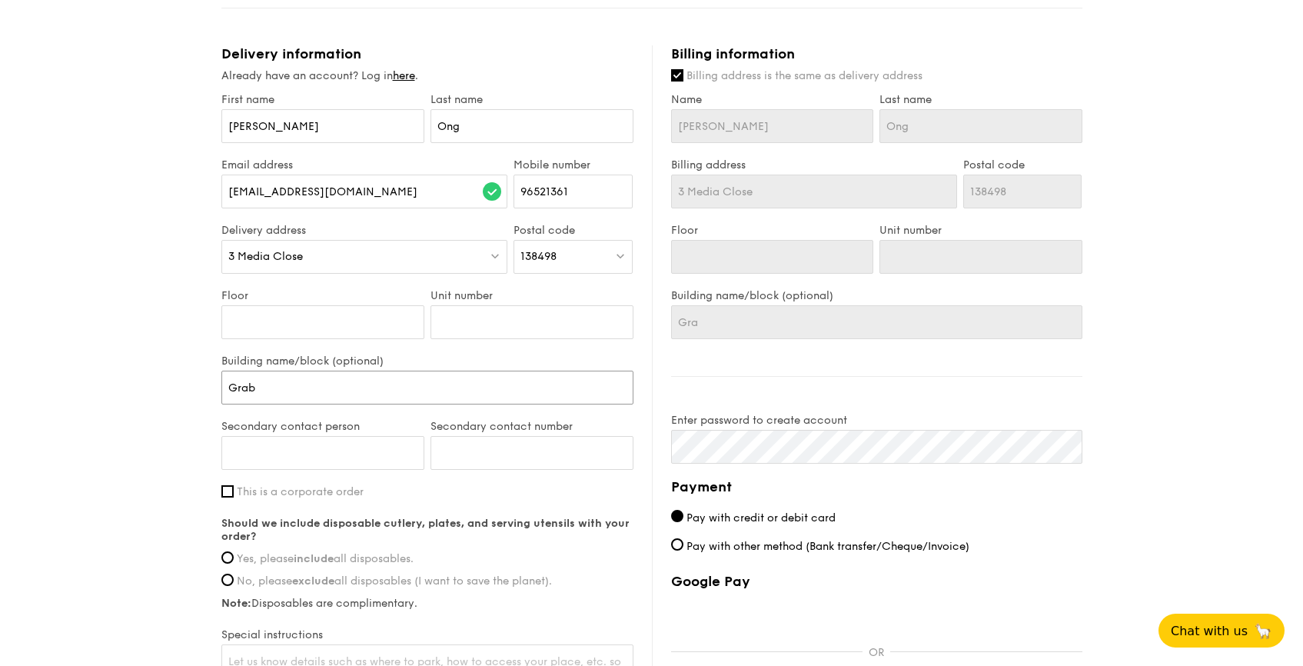
type input "Grab"
type input "Grab H"
type input "Grab HQ"
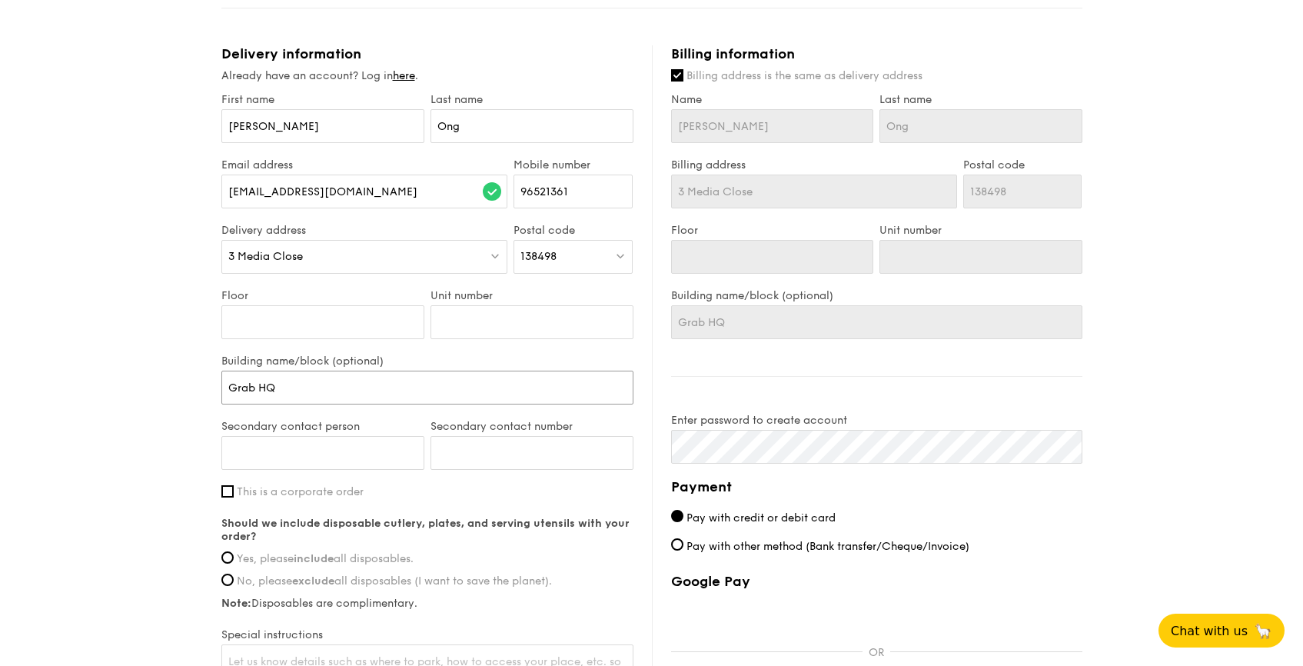
type input "Grab HQ"
click at [487, 316] on input "Unit number" at bounding box center [531, 322] width 203 height 34
click at [324, 306] on input "Floor" at bounding box center [322, 322] width 203 height 34
click at [357, 392] on input "Grab HQ" at bounding box center [427, 387] width 412 height 34
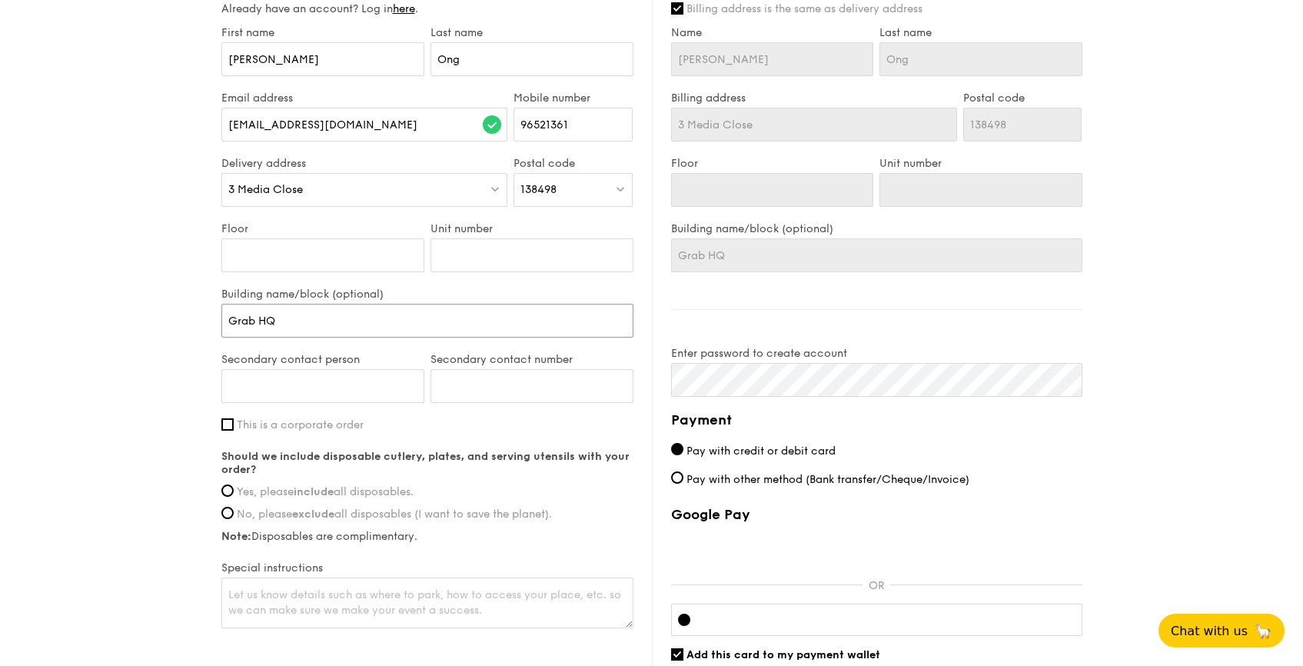
scroll to position [780, 0]
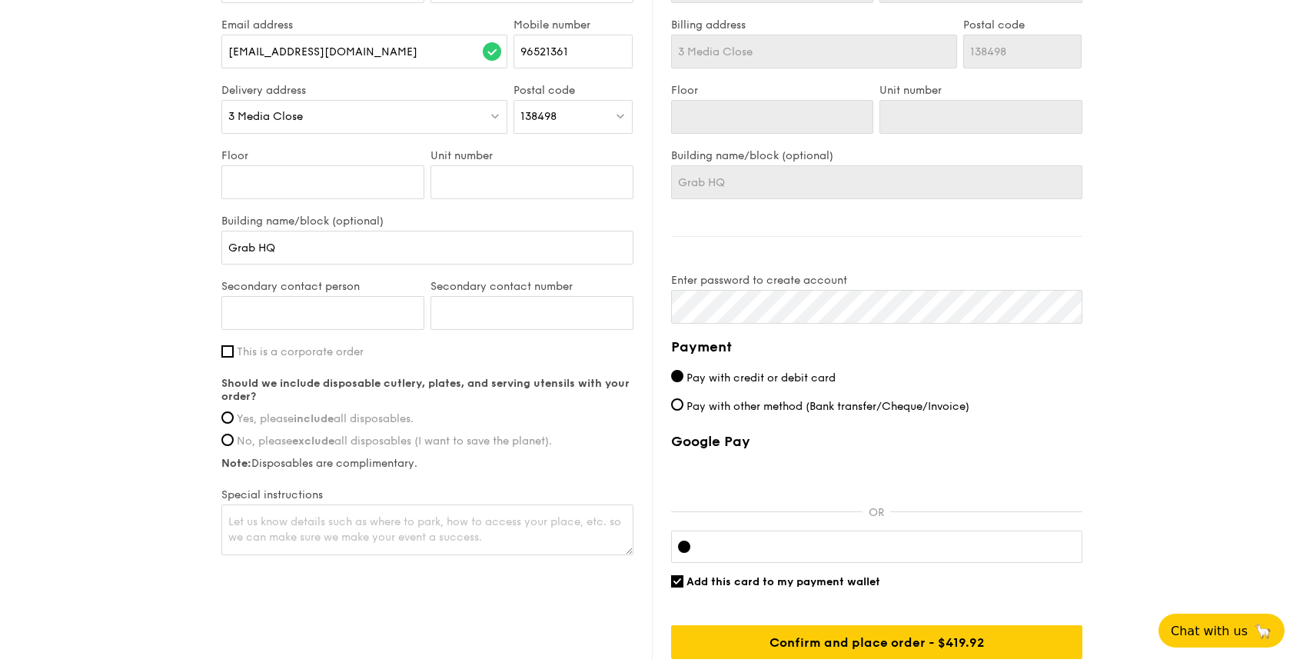
click at [230, 423] on label "Yes, please include all disposables." at bounding box center [427, 418] width 412 height 13
click at [230, 423] on input "Yes, please include all disposables." at bounding box center [227, 417] width 12 height 12
radio input "true"
click at [327, 519] on textarea at bounding box center [427, 529] width 412 height 51
type textarea "P"
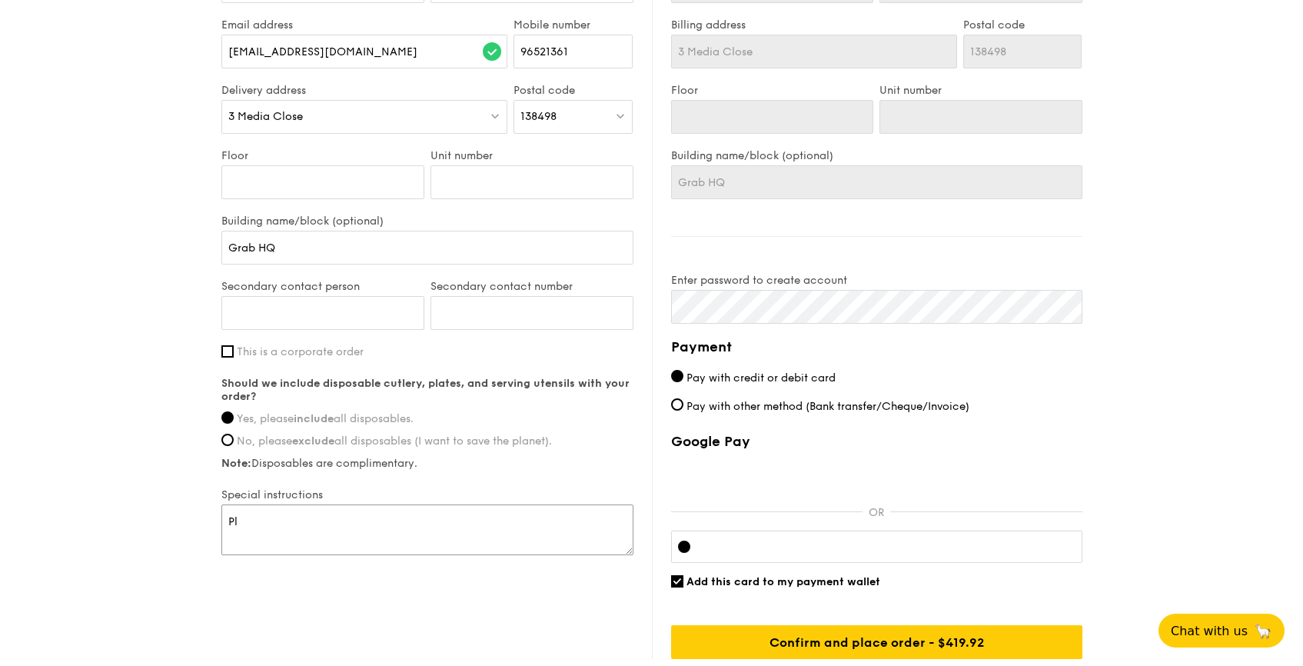
type textarea "P"
type textarea "Collection at Grab HQ Lobby."
click at [334, 328] on input "Secondary contact person" at bounding box center [322, 313] width 203 height 34
type input "[PERSON_NAME]"
click at [482, 309] on input "Secondary contact number" at bounding box center [531, 313] width 203 height 34
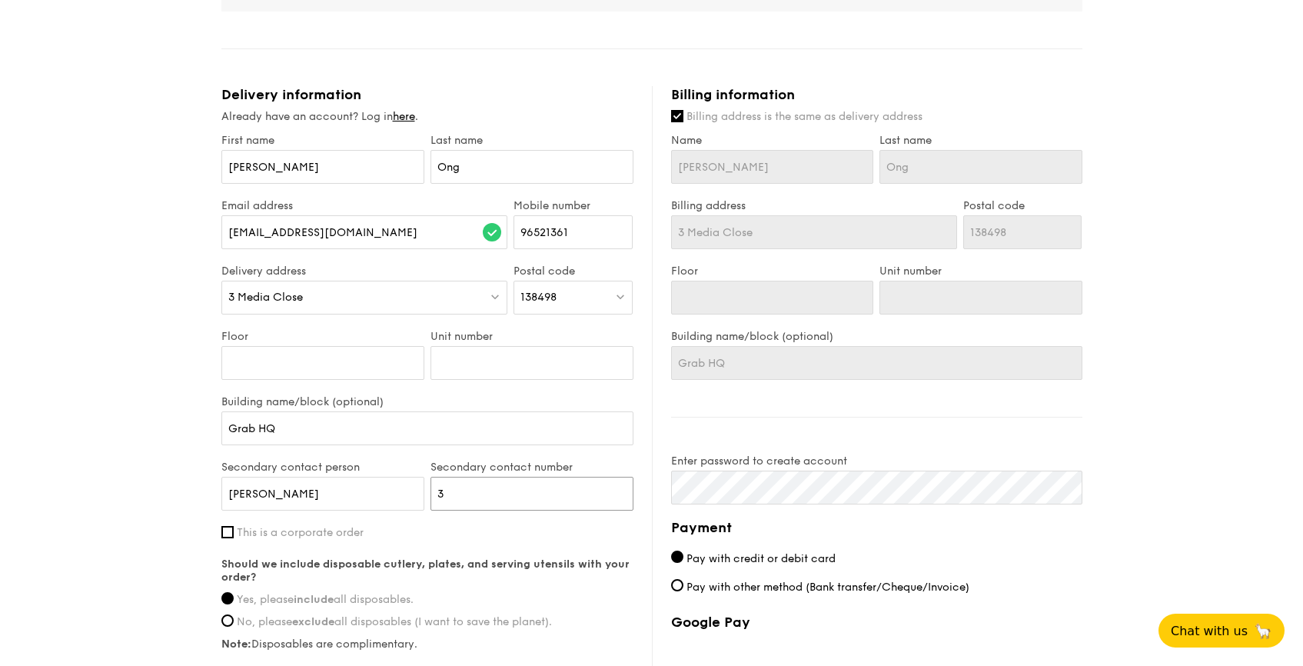
scroll to position [822, 0]
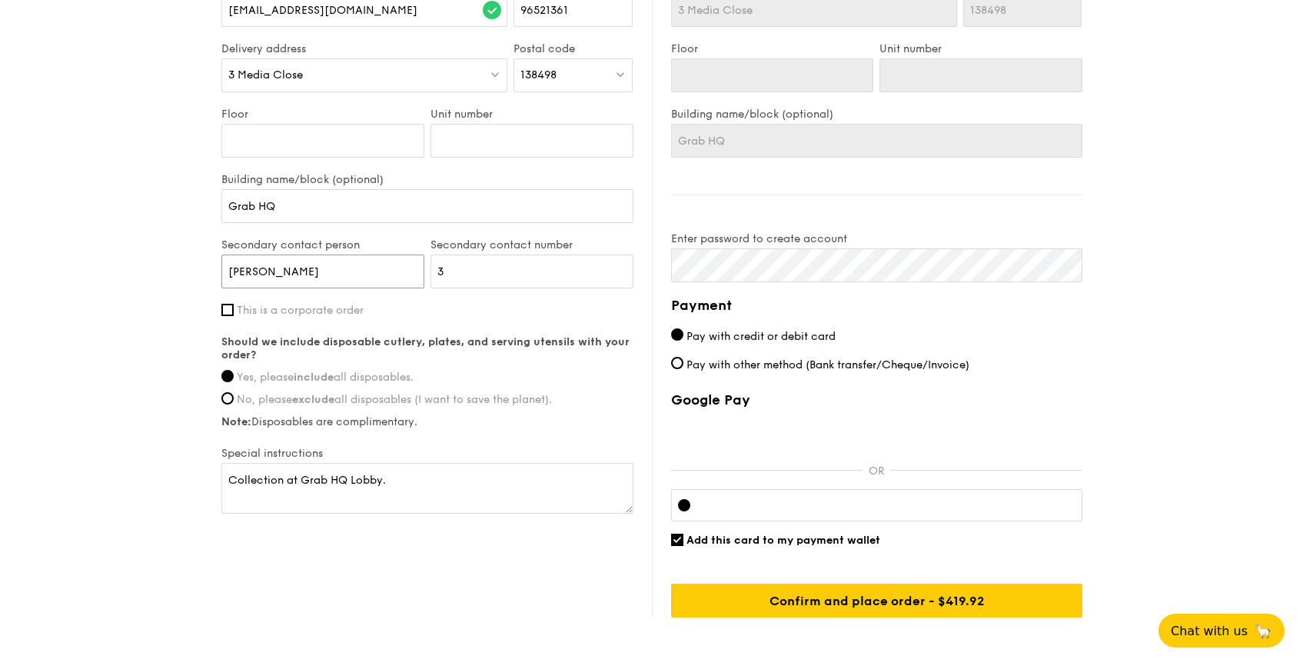
click at [354, 274] on input "[PERSON_NAME]" at bounding box center [322, 271] width 203 height 34
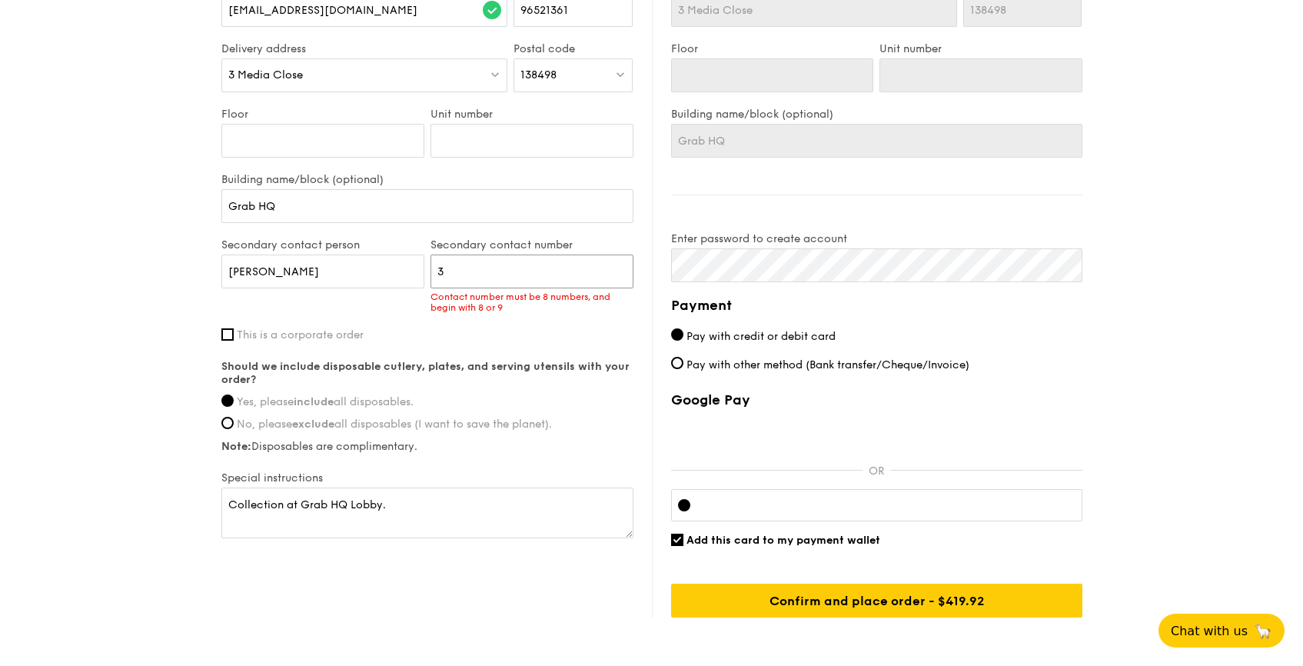
click at [532, 275] on input "3" at bounding box center [531, 271] width 203 height 34
drag, startPoint x: 480, startPoint y: 267, endPoint x: 437, endPoint y: 265, distance: 42.3
click at [425, 264] on div "Secondary contact person [PERSON_NAME] Secondary contact number 3 Contact numbe…" at bounding box center [427, 283] width 418 height 90
type input "92324429"
click at [500, 227] on div "Building name/block (optional) Grab HQ" at bounding box center [427, 205] width 412 height 65
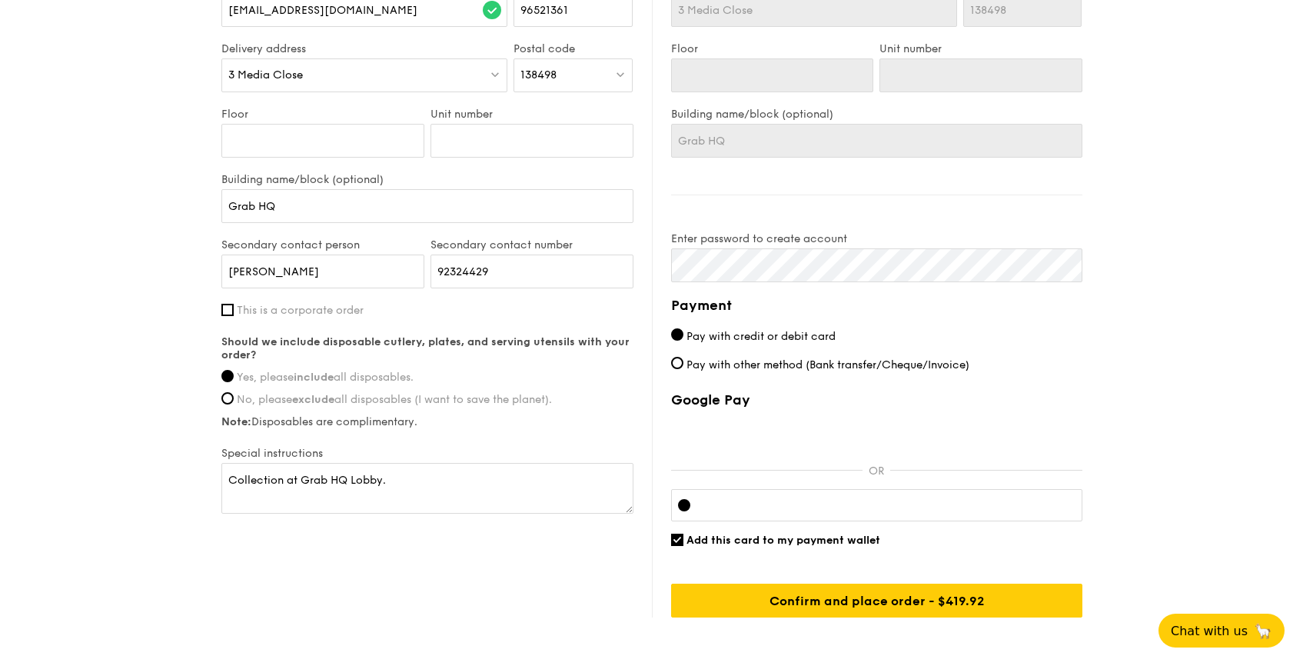
click at [333, 311] on span "This is a corporate order" at bounding box center [300, 310] width 127 height 13
click at [234, 311] on input "This is a corporate order" at bounding box center [227, 310] width 12 height 12
checkbox input "true"
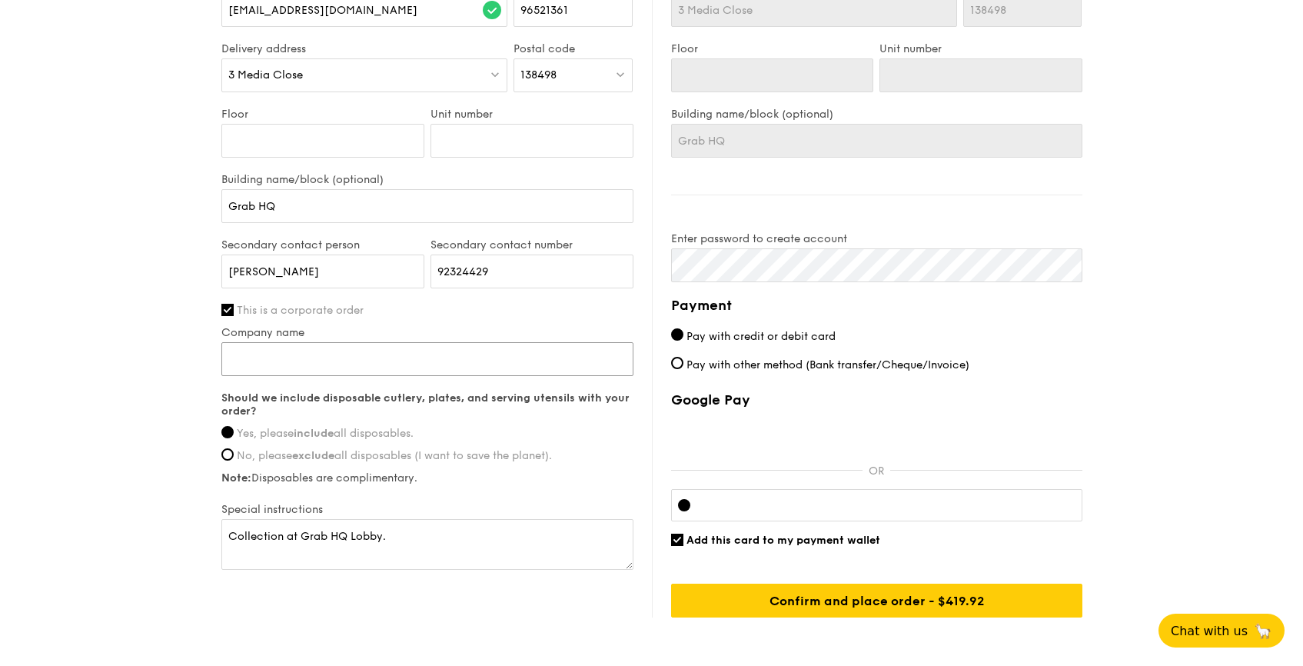
click at [332, 352] on input "Company name" at bounding box center [427, 359] width 412 height 34
type input "DBS Bank"
click at [488, 475] on label "Note: Disposables are complimentary." at bounding box center [427, 477] width 412 height 13
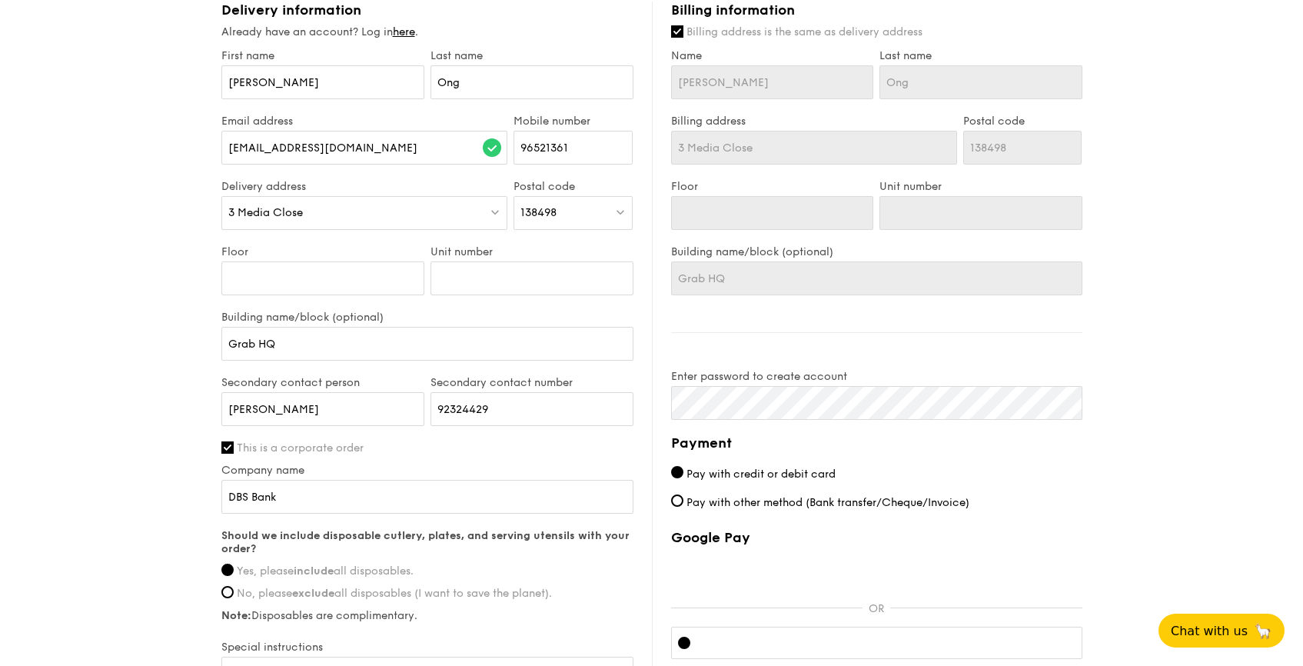
scroll to position [896, 0]
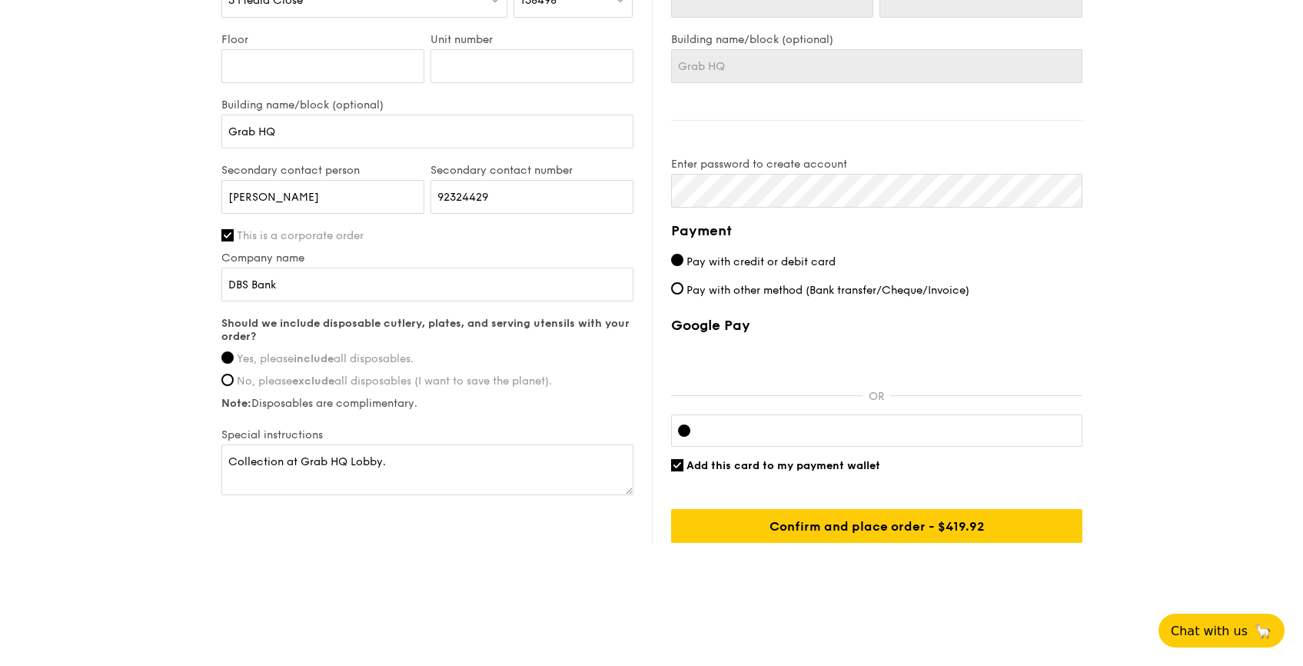
click at [690, 468] on span "Add this card to my payment wallet" at bounding box center [783, 465] width 194 height 13
click at [683, 468] on input "Add this card to my payment wallet" at bounding box center [677, 465] width 12 height 12
checkbox input "false"
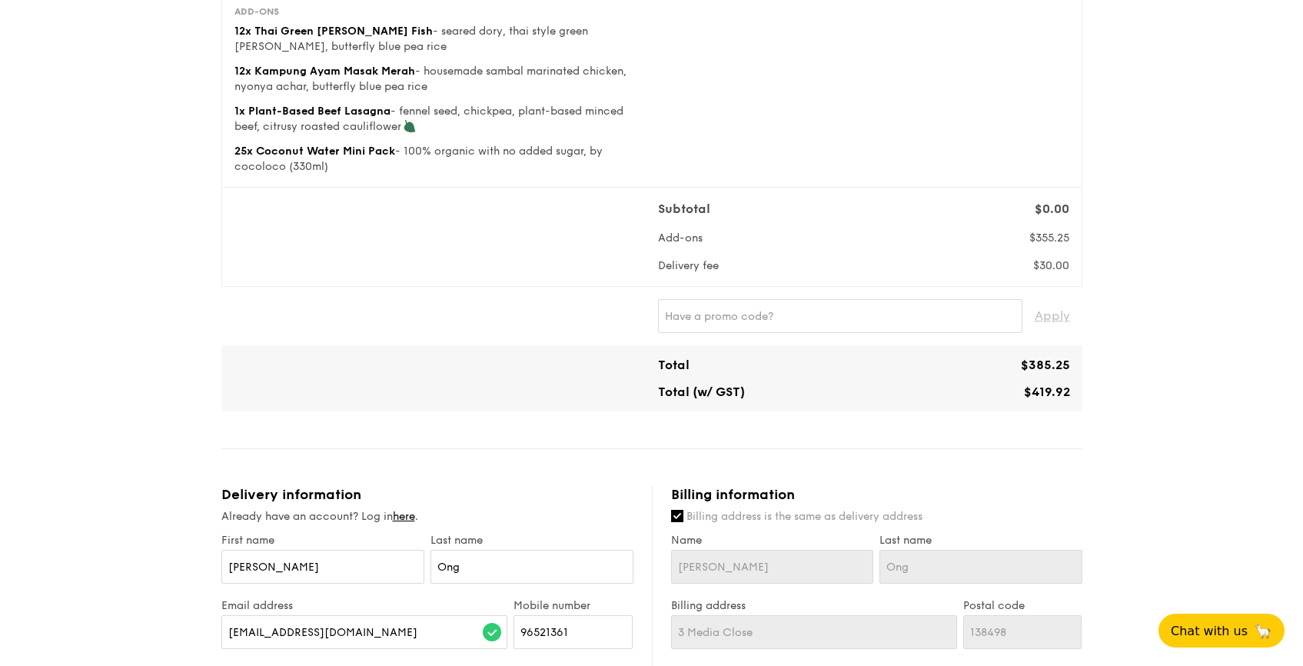
scroll to position [69, 0]
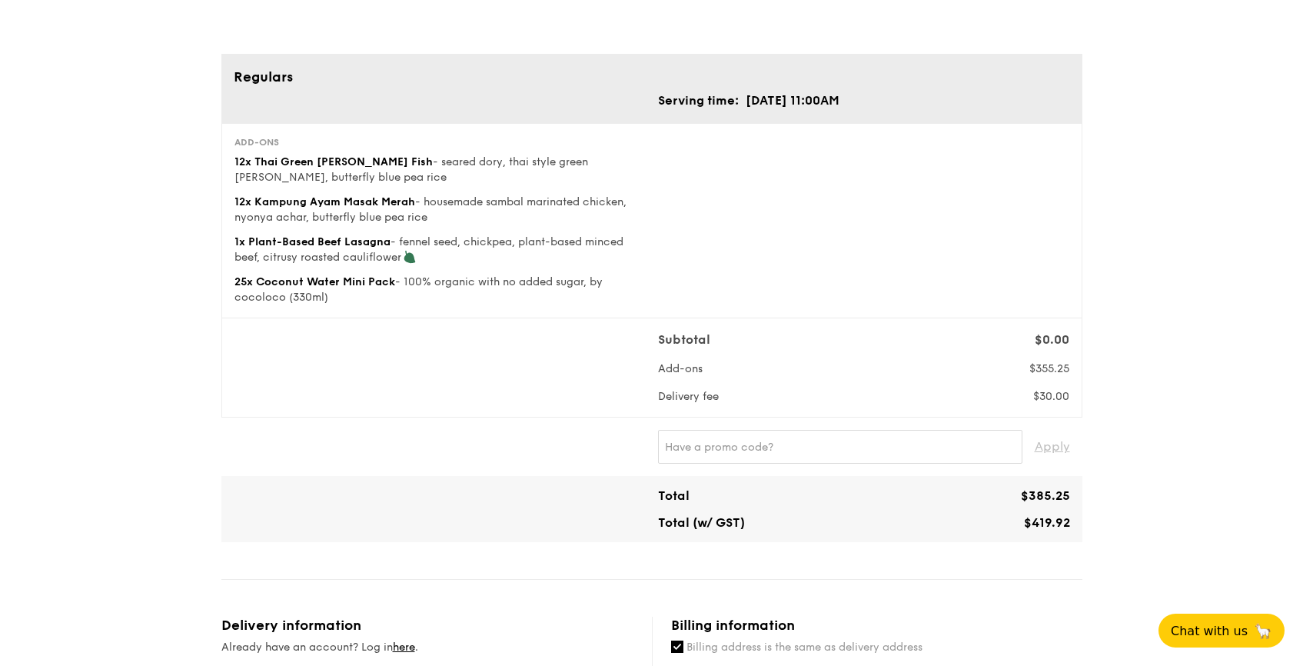
click at [295, 212] on span "- housemade sambal marinated chicken, nyonya achar, butterfly blue pea rice" at bounding box center [430, 209] width 392 height 28
click at [307, 243] on span "1x Plant-Based Beef Lasagna" at bounding box center [312, 241] width 156 height 13
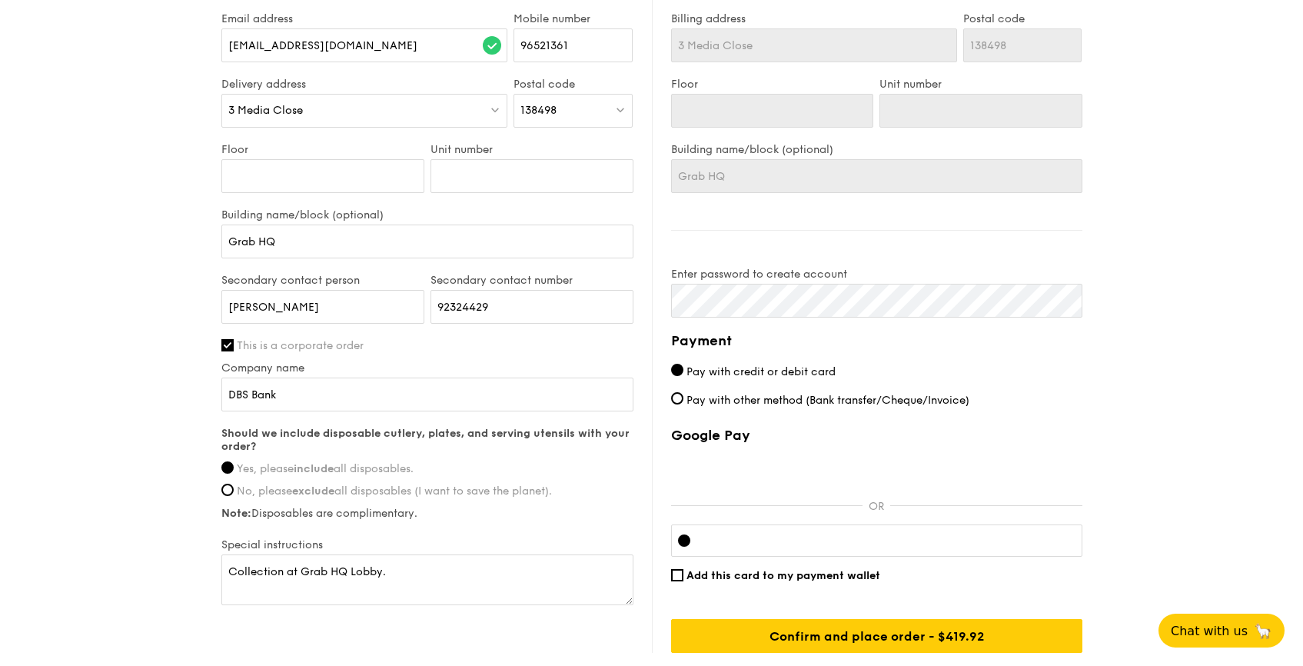
scroll to position [896, 0]
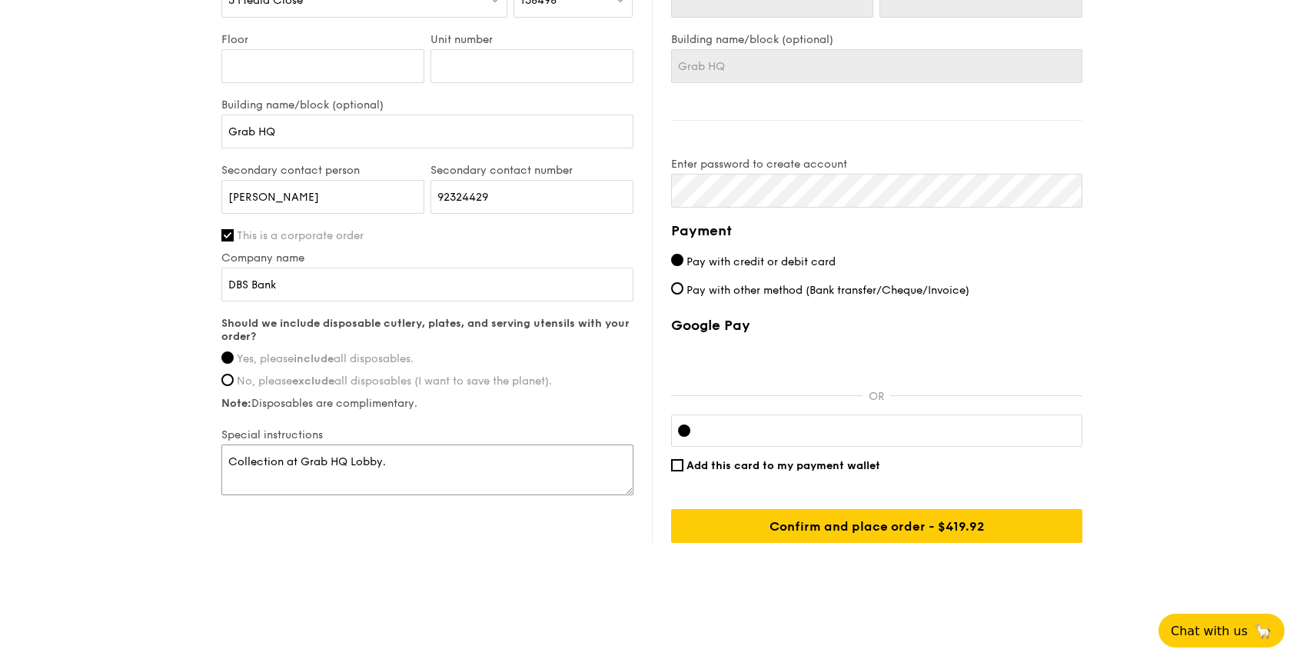
click at [420, 462] on textarea "Collection at Grab HQ Lobby." at bounding box center [427, 469] width 412 height 51
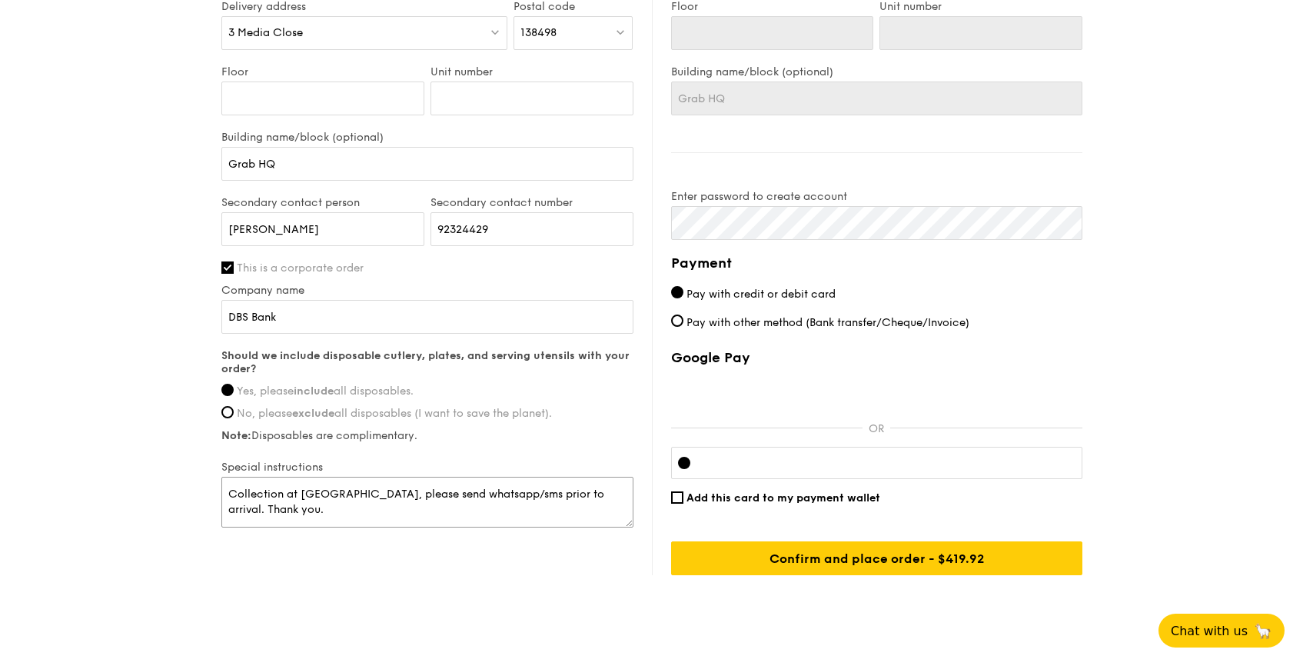
type textarea "Collection at [GEOGRAPHIC_DATA], please send whatsapp/sms prior to arrival. Tha…"
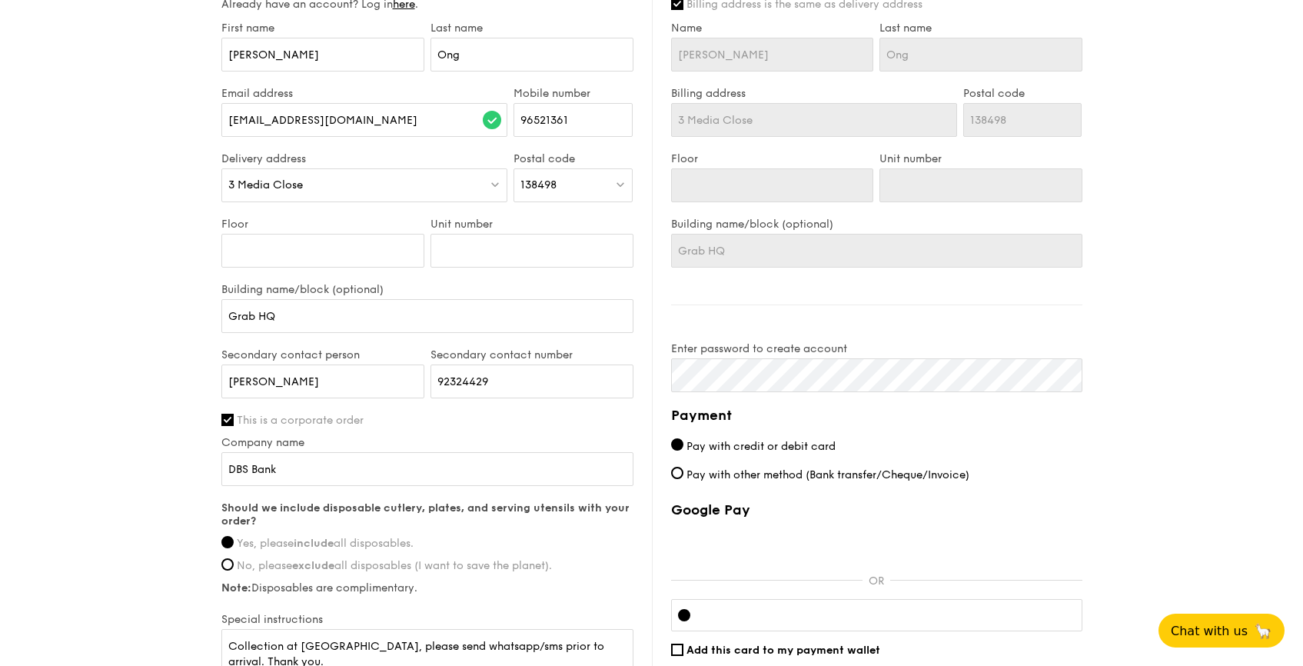
scroll to position [896, 0]
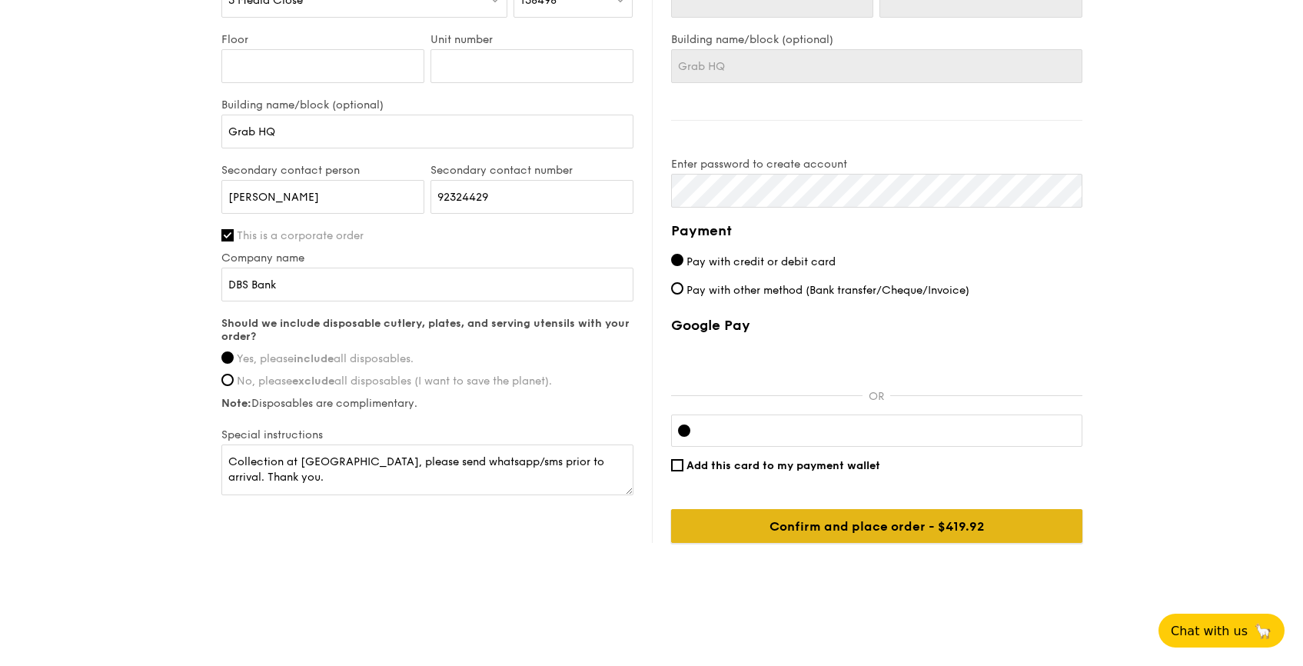
click at [915, 532] on input "Confirm and place order - $419.92" at bounding box center [876, 526] width 411 height 34
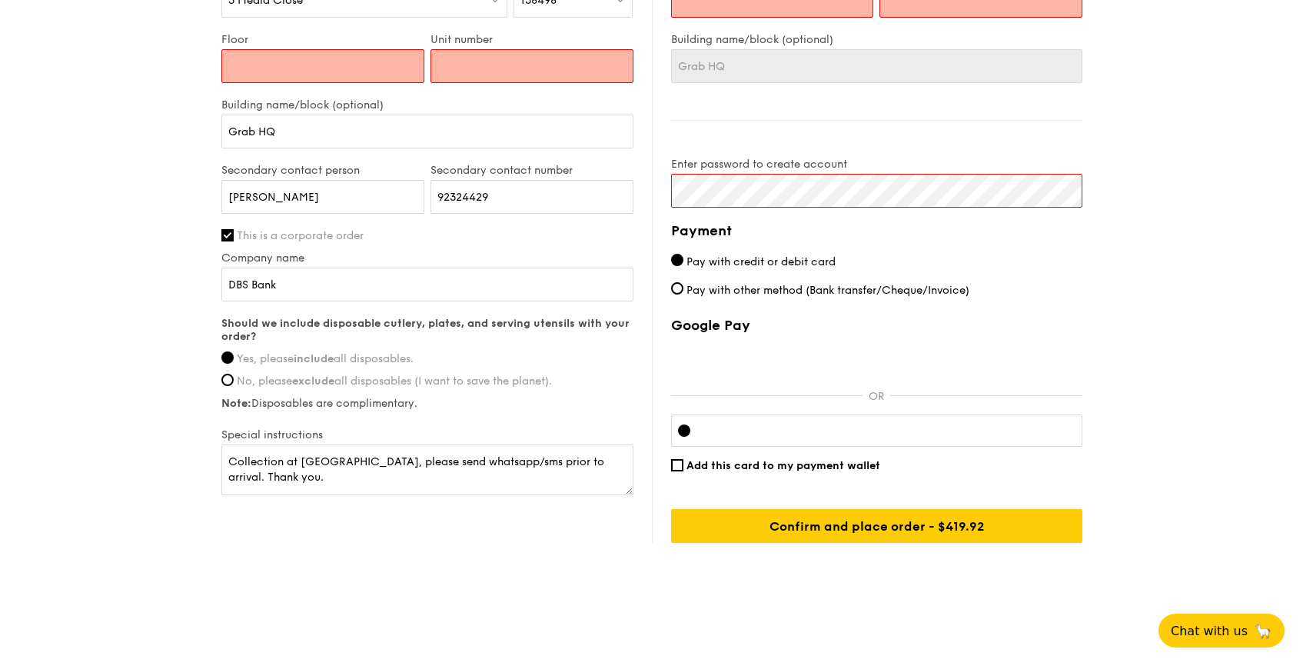
scroll to position [757, 0]
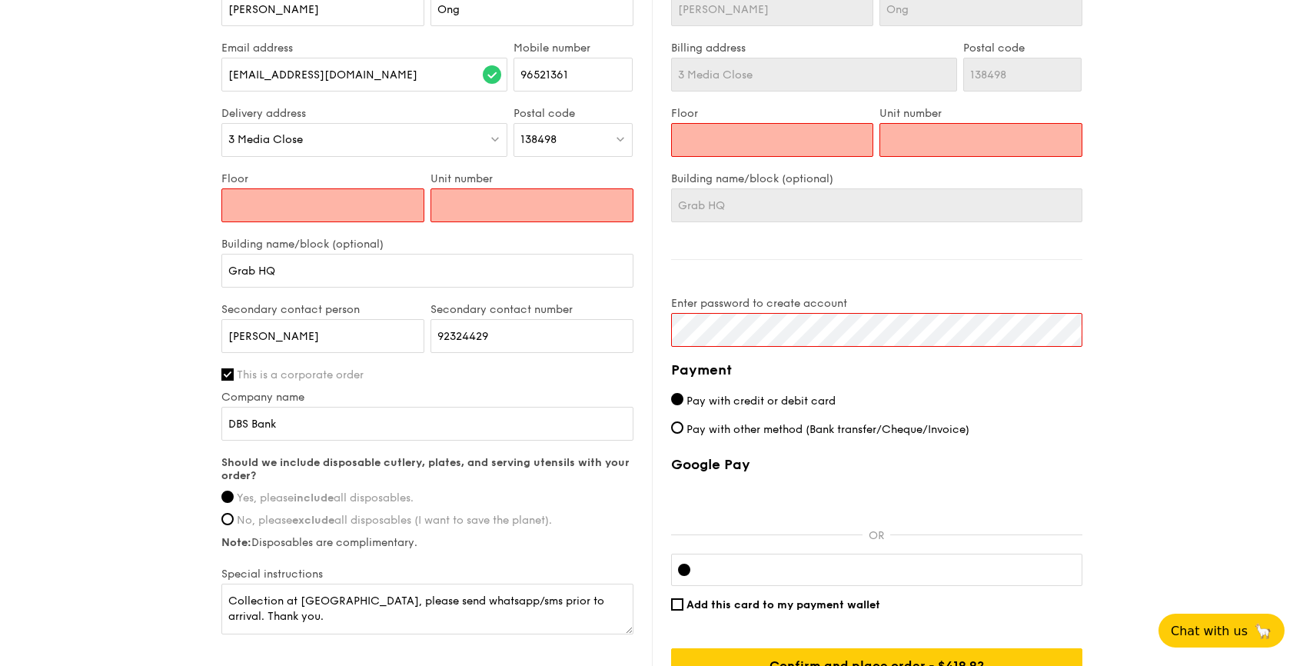
click at [339, 200] on input "Floor" at bounding box center [322, 205] width 203 height 34
type input "-"
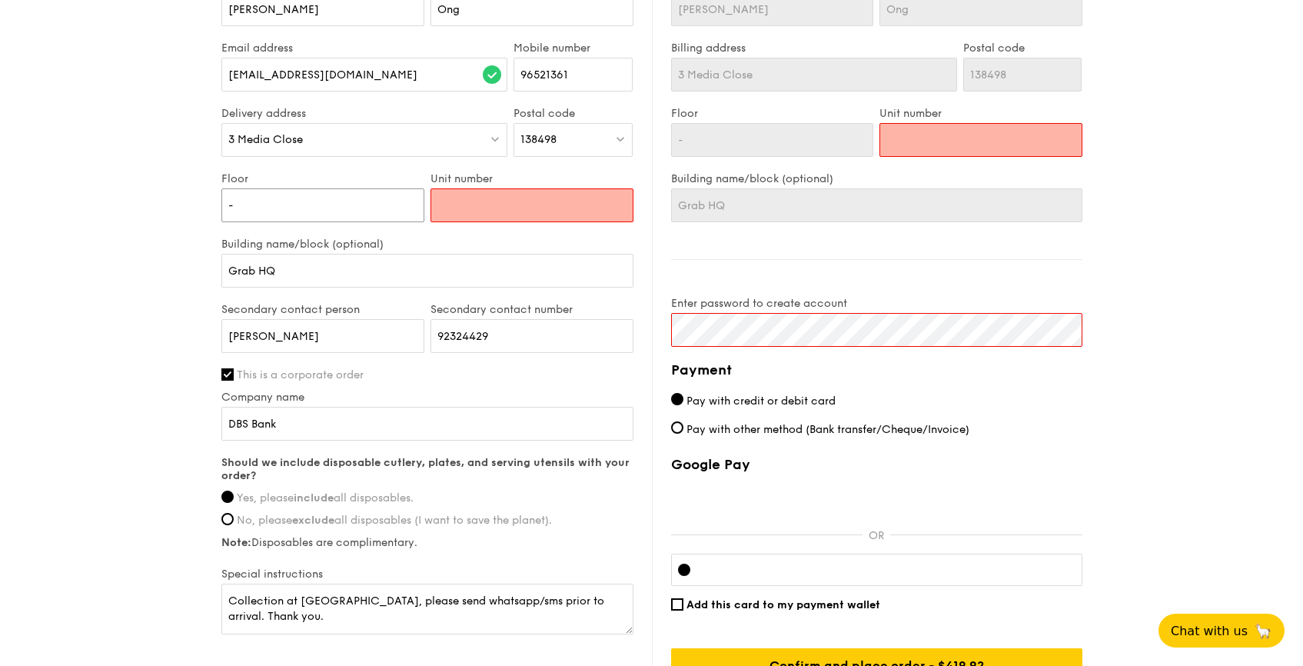
type input "-"
click at [503, 214] on input "Unit number" at bounding box center [531, 205] width 203 height 34
type input "-"
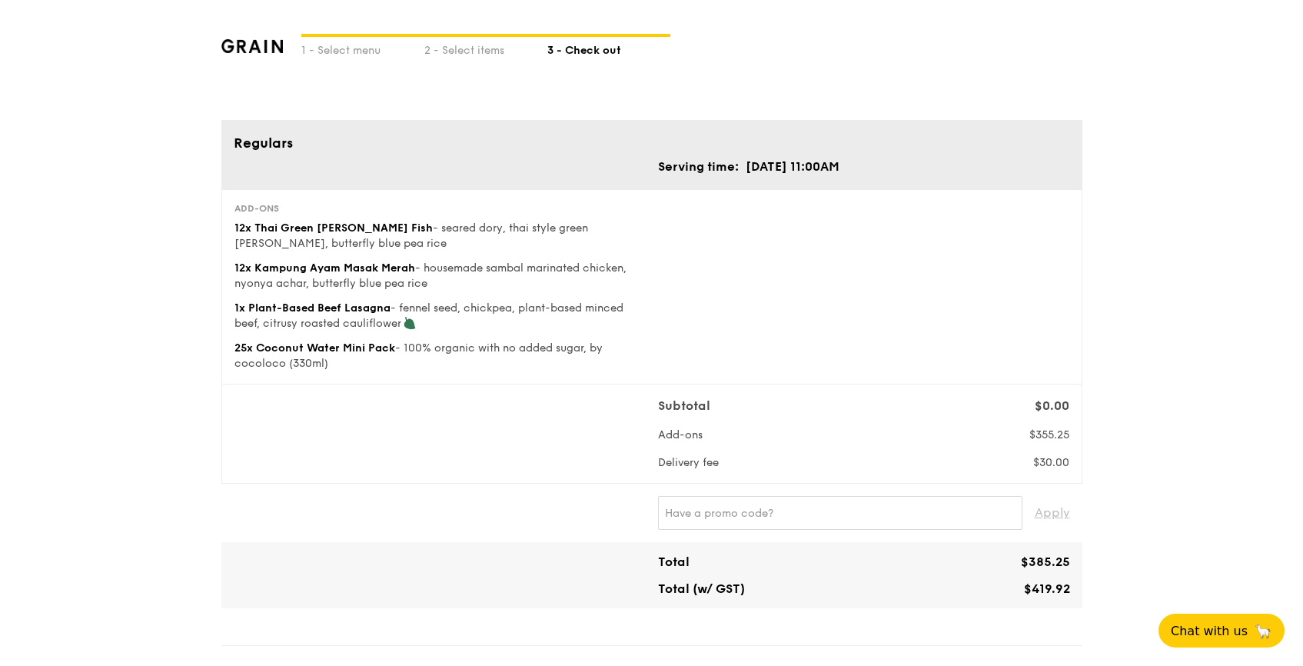
scroll to position [896, 0]
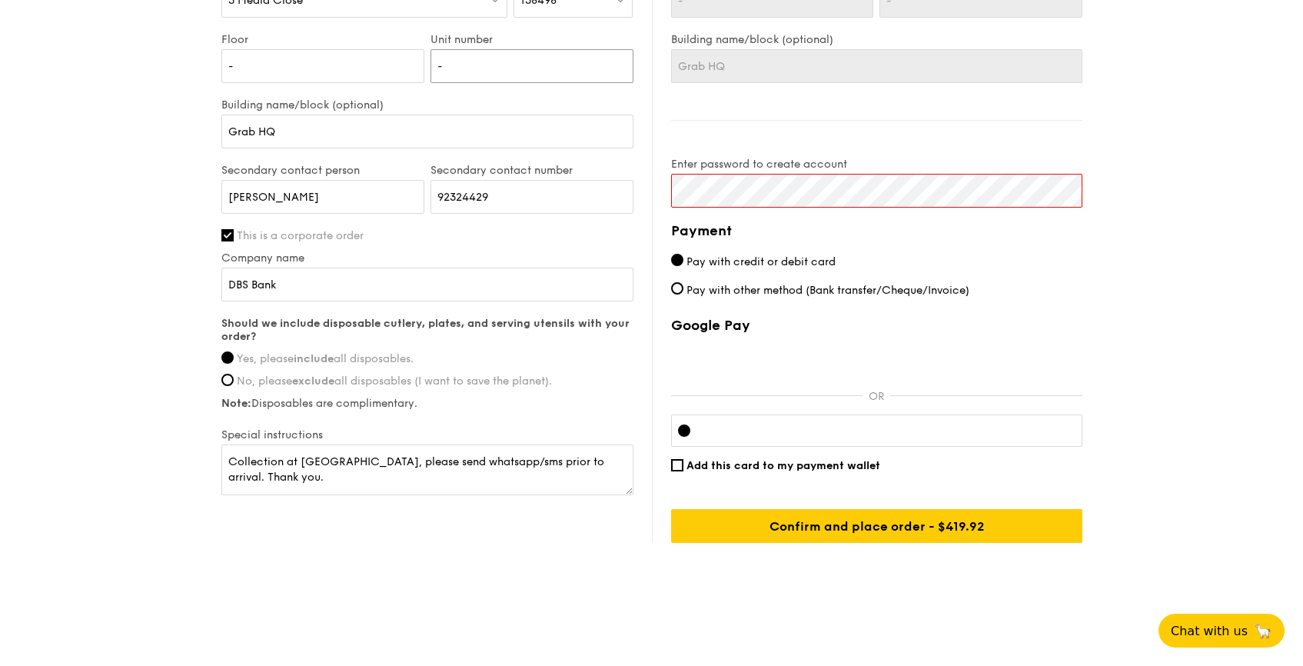
type input "-"
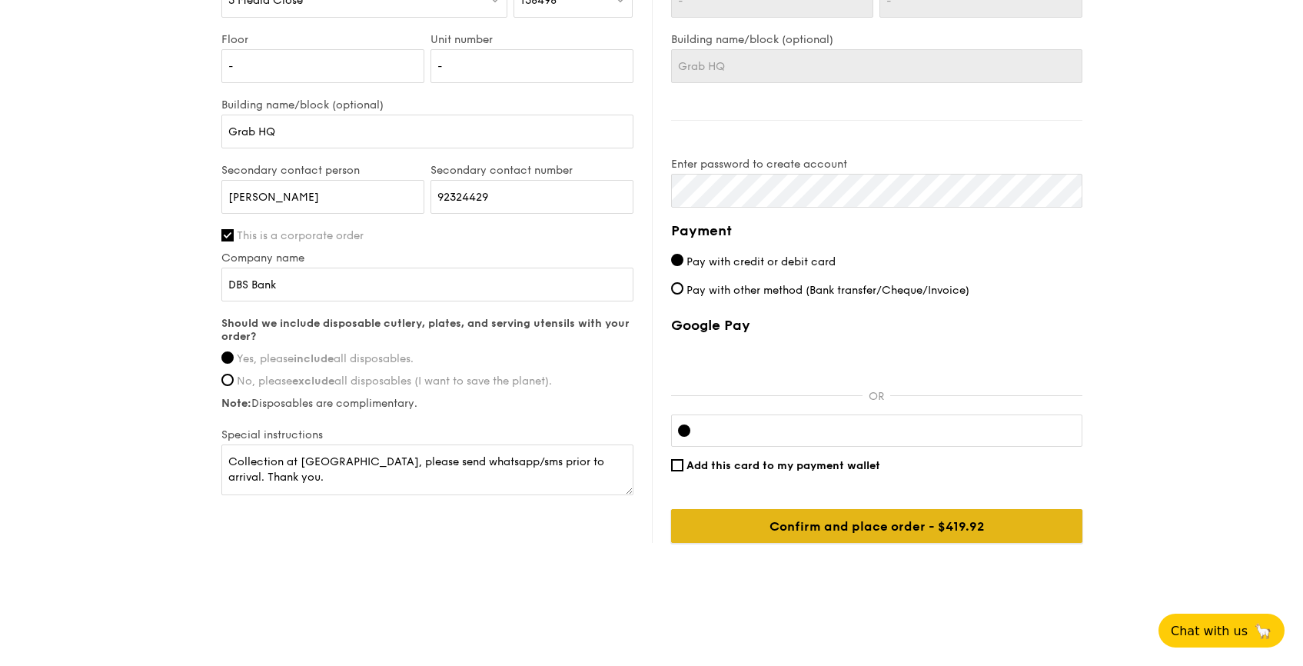
click at [968, 534] on input "Confirm and place order - $419.92" at bounding box center [876, 526] width 411 height 34
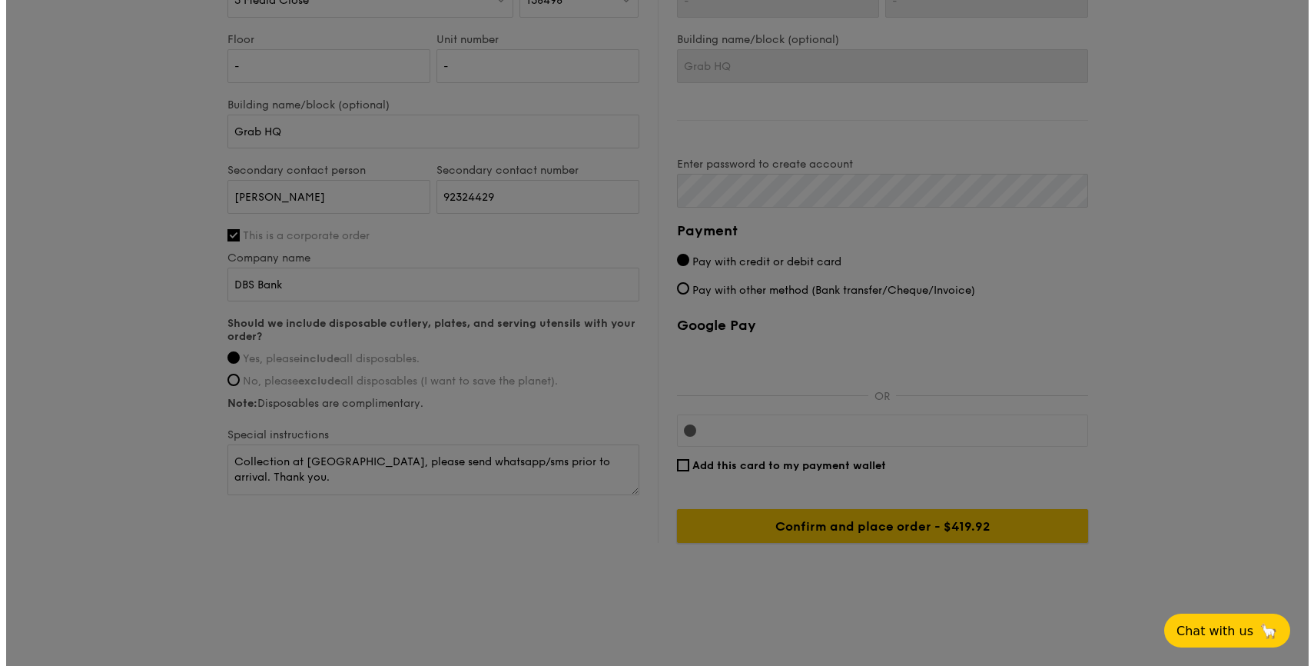
scroll to position [0, 0]
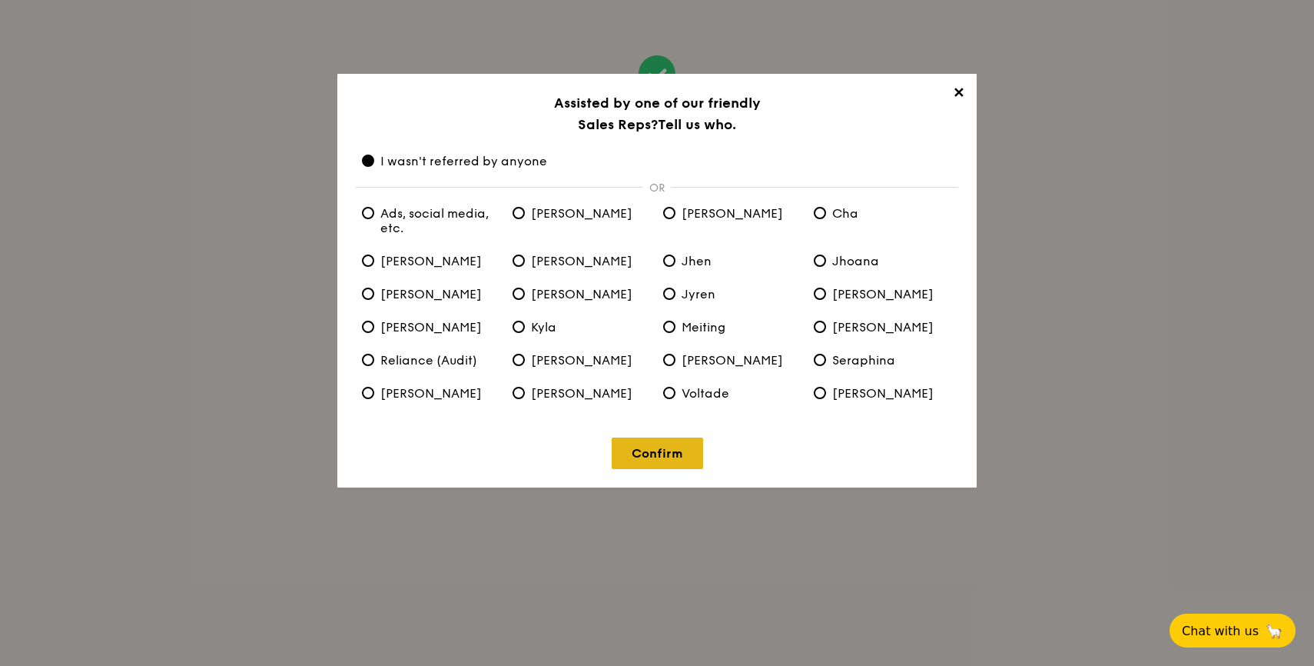
click at [654, 460] on link "Confirm" at bounding box center [657, 453] width 91 height 32
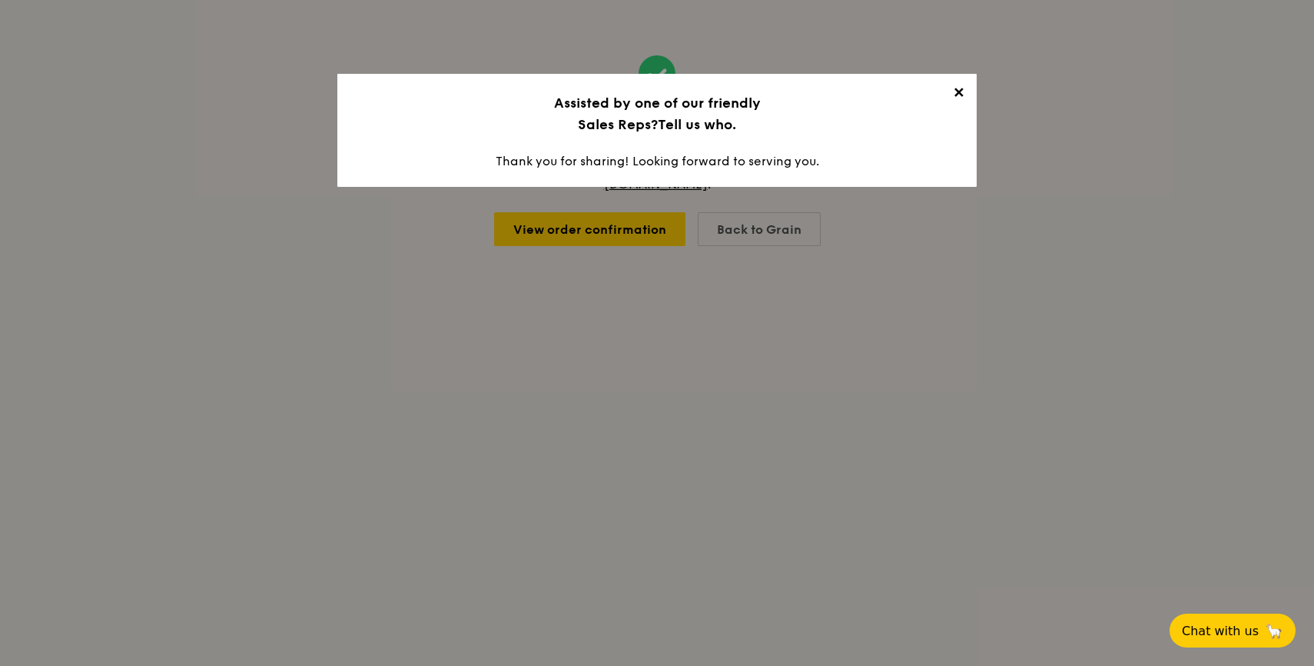
click at [954, 100] on span "✕" at bounding box center [959, 96] width 22 height 22
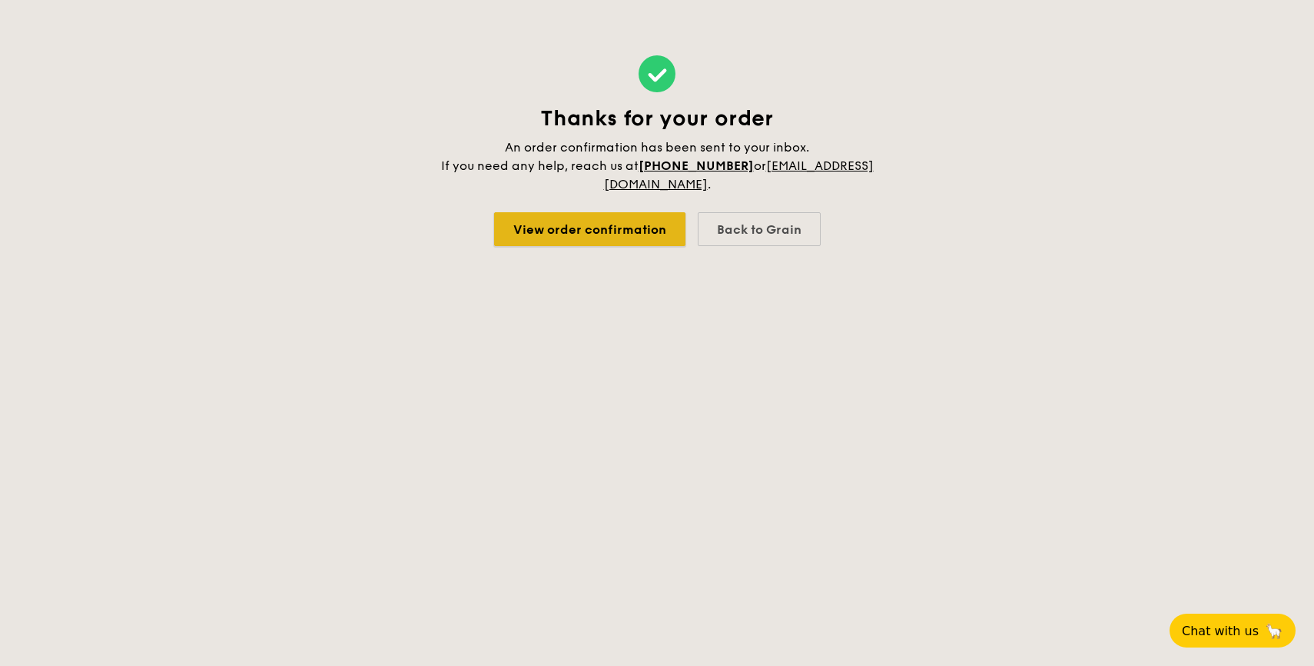
click at [641, 231] on link "View order confirmation" at bounding box center [589, 229] width 191 height 34
